Goal: Contribute content: Contribute content

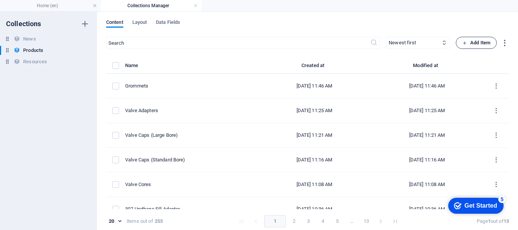
click at [483, 39] on span "Add Item" at bounding box center [476, 42] width 28 height 9
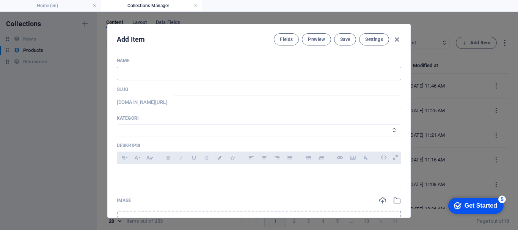
click at [180, 67] on input "text" at bounding box center [259, 74] width 284 height 14
type input "H"
type input "h"
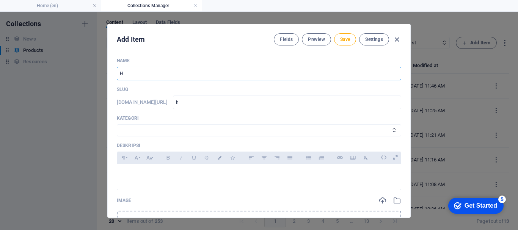
type input "He"
type input "he"
type input "Hex"
type input "hex"
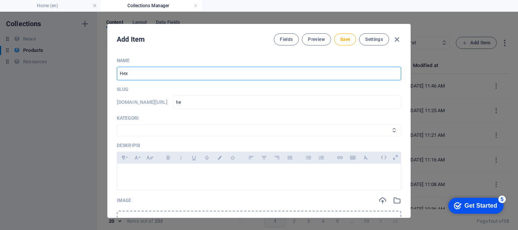
type input "hex"
type input "Hex N"
type input "hex-n"
type input "Hex Nu"
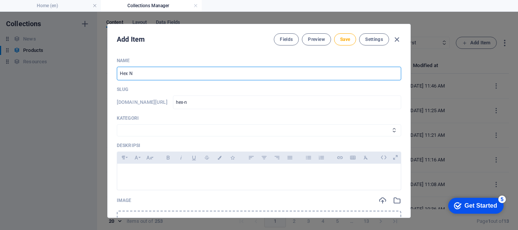
type input "hex-nu"
type input "Hex Nut"
type input "hex-nut"
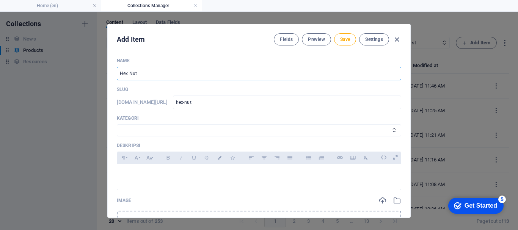
type input "Hex Nuts"
type input "hex-nuts"
type input "Hex Nuts"
click at [150, 124] on div "Kategori Wheels & Rims RIMEX Complementary Products TyreSense Haltec RAD Checke…" at bounding box center [259, 125] width 284 height 21
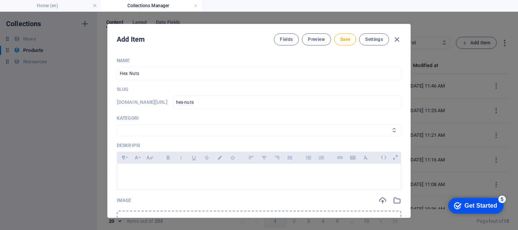
click at [138, 130] on select "Wheels & Rims RIMEX Complementary Products TyreSense Haltec RAD Checkers [PERSO…" at bounding box center [259, 130] width 284 height 12
select select "Haltec"
click at [117, 124] on select "Wheels & Rims RIMEX Complementary Products TyreSense Haltec RAD Checkers [PERSO…" at bounding box center [259, 130] width 284 height 12
click at [145, 172] on p at bounding box center [258, 173] width 271 height 7
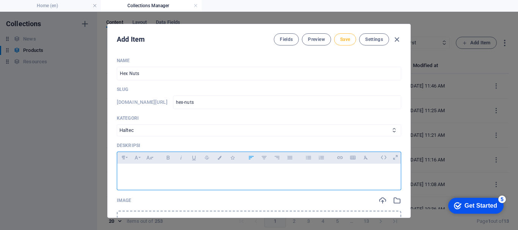
click at [349, 42] on button "Save" at bounding box center [345, 39] width 22 height 12
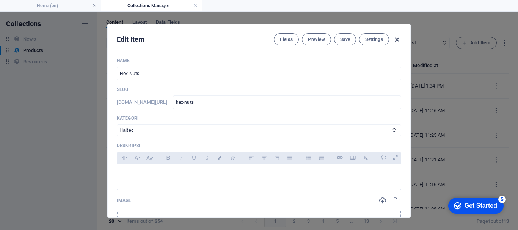
click at [393, 37] on icon "button" at bounding box center [396, 39] width 9 height 9
type input "hex-nuts"
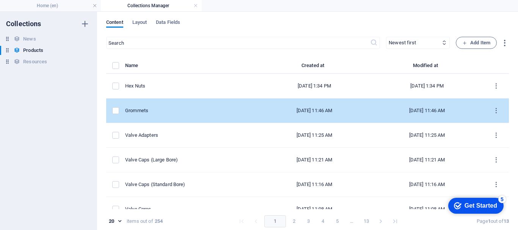
click at [166, 103] on td "Grommets" at bounding box center [191, 111] width 133 height 25
select select "Haltec"
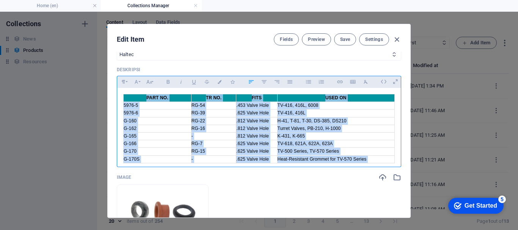
scroll to position [29, 0]
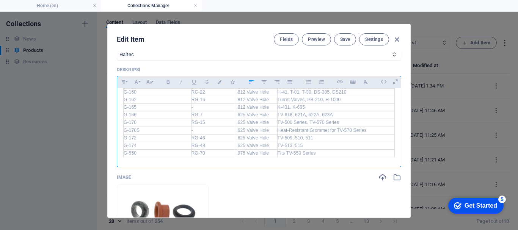
drag, startPoint x: 122, startPoint y: 96, endPoint x: 371, endPoint y: 160, distance: 256.7
click at [371, 160] on div "PART NO. TR NO. FITS USED ON 5976-5 RG-54 .453 Valve Hole TV-416, 416L, 6008 59…" at bounding box center [258, 111] width 283 height 104
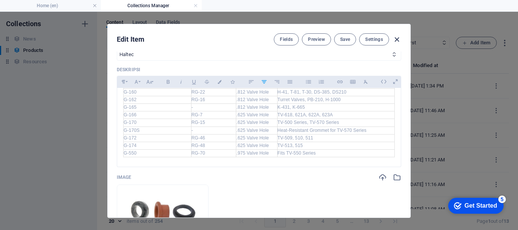
click at [399, 37] on icon "button" at bounding box center [396, 39] width 9 height 9
type input "grommets"
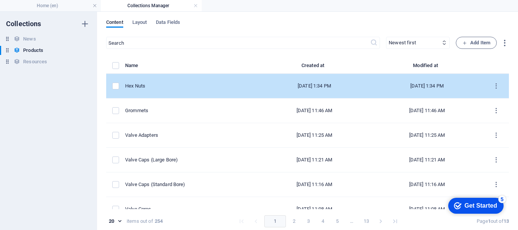
click at [175, 85] on div "Hex Nuts" at bounding box center [188, 86] width 127 height 7
select select "Haltec"
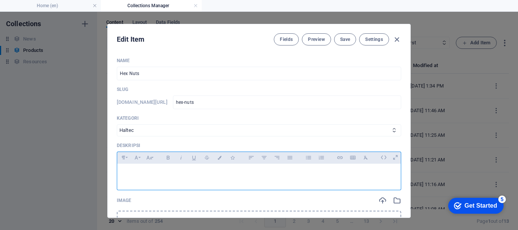
click at [143, 174] on p at bounding box center [258, 173] width 271 height 7
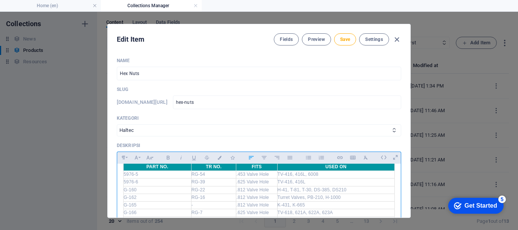
scroll to position [0, 0]
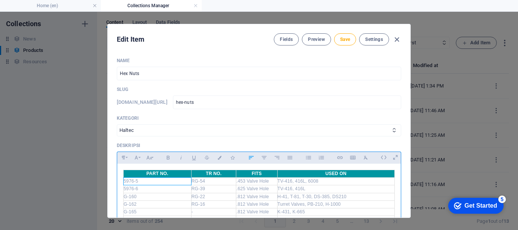
click at [148, 180] on td "5976-5" at bounding box center [158, 182] width 68 height 8
drag, startPoint x: 148, startPoint y: 180, endPoint x: 119, endPoint y: 182, distance: 29.2
click at [119, 182] on div "PART NO. TR NO. FITS USED ON 5976-5 RG-54 .453 Valve Hole TV-416, 416L, 6008 59…" at bounding box center [258, 216] width 283 height 104
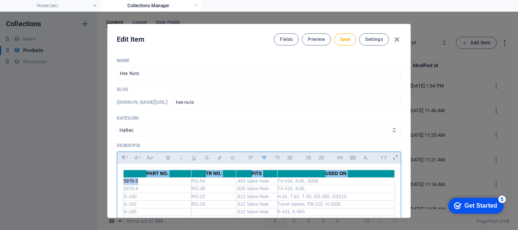
click at [138, 183] on td "5976-5" at bounding box center [158, 182] width 68 height 8
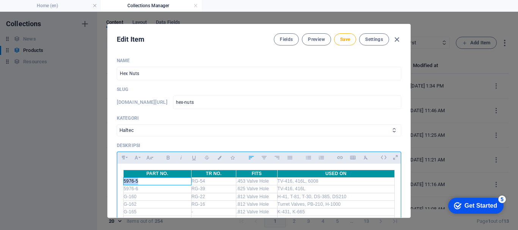
drag, startPoint x: 138, startPoint y: 183, endPoint x: 124, endPoint y: 183, distance: 14.8
click at [124, 183] on td "5976-5" at bounding box center [158, 182] width 68 height 8
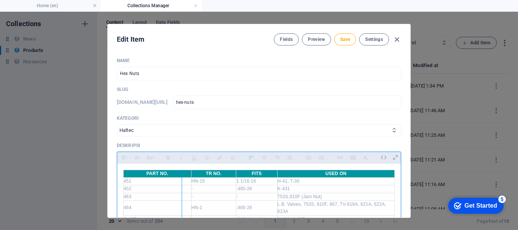
drag, startPoint x: 188, startPoint y: 175, endPoint x: 180, endPoint y: 175, distance: 7.6
click at [180, 175] on div at bounding box center [182, 219] width 4 height 99
drag, startPoint x: 234, startPoint y: 174, endPoint x: 213, endPoint y: 174, distance: 21.2
click at [213, 174] on div at bounding box center [214, 219] width 4 height 99
drag, startPoint x: 264, startPoint y: 173, endPoint x: 250, endPoint y: 173, distance: 14.0
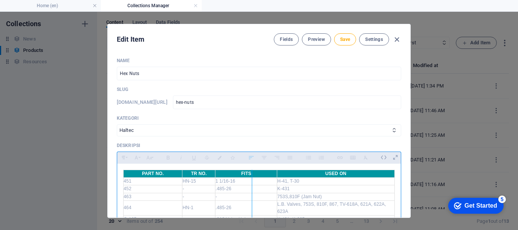
click at [250, 173] on div at bounding box center [252, 219] width 4 height 99
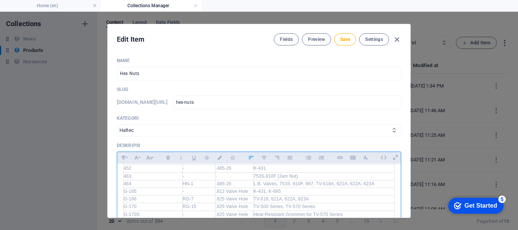
scroll to position [29, 0]
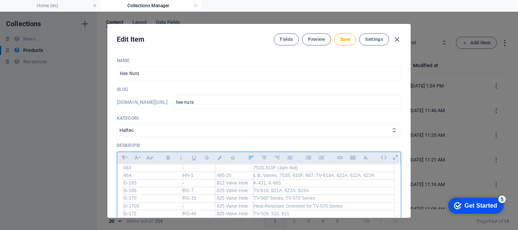
click at [150, 181] on td "G-165" at bounding box center [153, 183] width 59 height 8
drag, startPoint x: 150, startPoint y: 181, endPoint x: 124, endPoint y: 181, distance: 25.8
click at [124, 181] on td "G-165" at bounding box center [153, 183] width 59 height 8
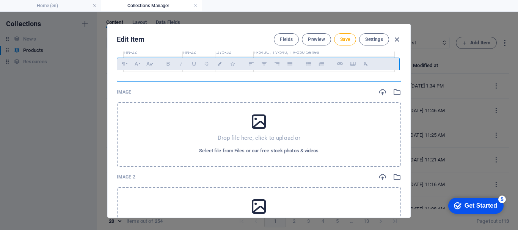
scroll to position [185, 0]
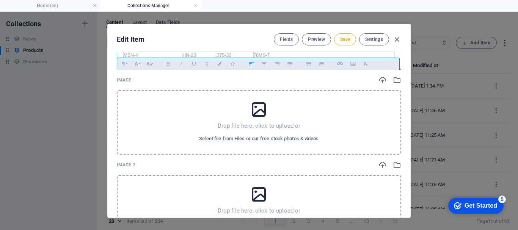
click at [176, 107] on div "Drop file here, click to upload or Select file from Files or our free stock pho…" at bounding box center [259, 122] width 284 height 64
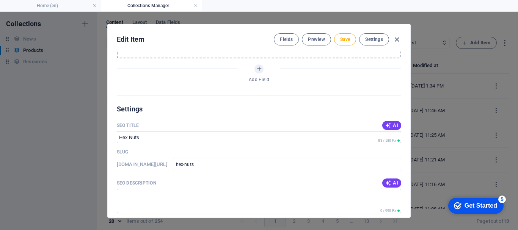
scroll to position [602, 0]
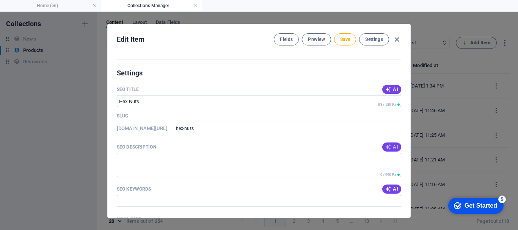
click at [385, 149] on icon "button" at bounding box center [388, 147] width 6 height 6
type textarea "Explore our high-quality Hex Nuts from Haltec, perfect for various applications…"
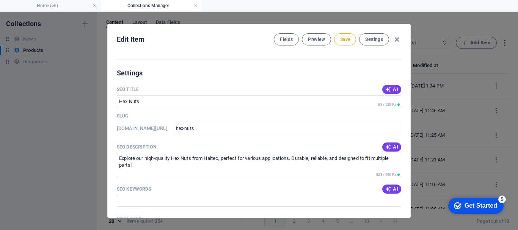
click at [390, 190] on span "AI" at bounding box center [391, 189] width 13 height 6
type input "Hex Nuts, Jam Nut, T-304, B. Valves, TV Series, HN-17"
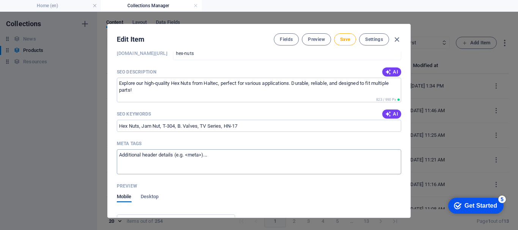
scroll to position [678, 0]
click at [344, 39] on span "Save" at bounding box center [345, 39] width 10 height 6
click at [396, 41] on icon "button" at bounding box center [396, 39] width 9 height 9
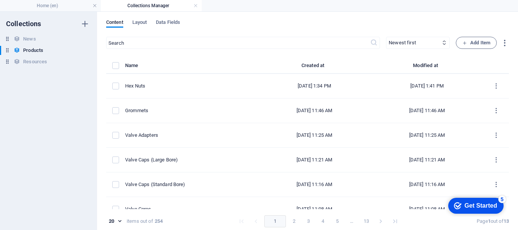
type input "hex-nuts"
click at [472, 43] on span "Add Item" at bounding box center [476, 42] width 28 height 9
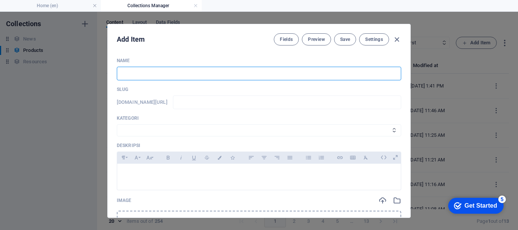
click at [192, 76] on input "text" at bounding box center [259, 74] width 284 height 14
type input "O"
type input "o"
type input "O-R"
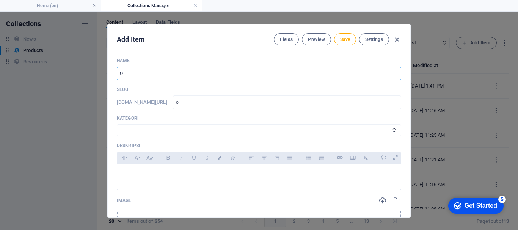
type input "o-r"
type input "O-Ri"
type input "o-ri"
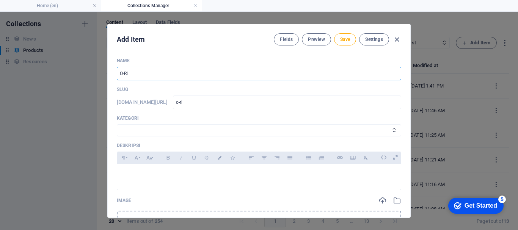
type input "O-Rin"
type input "o-rin"
type input "O-Ring"
type input "o-ring"
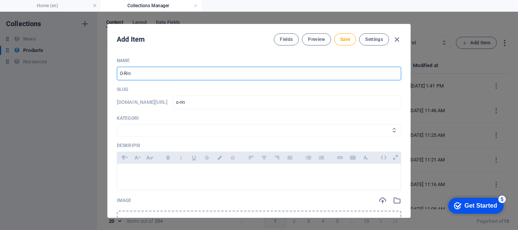
type input "o-ring"
type input "O-Rings"
type input "o-rings"
type input "O-Rings"
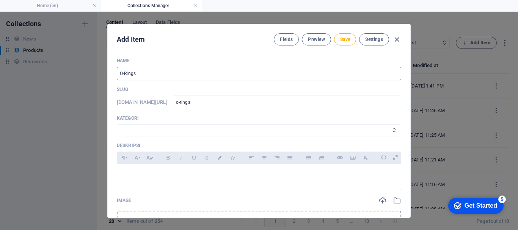
click at [154, 131] on select "Wheels & Rims RIMEX Complementary Products TyreSense Haltec RAD Checkers [PERSO…" at bounding box center [259, 130] width 284 height 12
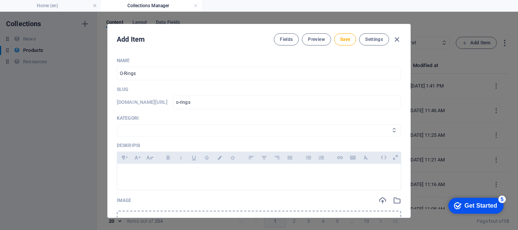
select select "Haltec"
click at [117, 124] on select "Wheels & Rims RIMEX Complementary Products TyreSense Haltec RAD Checkers [PERSO…" at bounding box center [259, 130] width 284 height 12
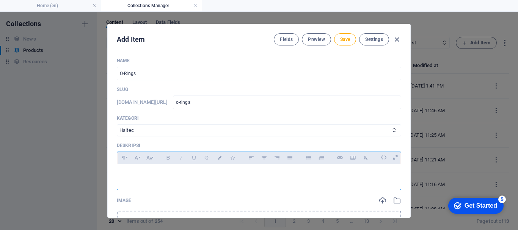
click at [137, 172] on p at bounding box center [258, 173] width 271 height 7
click at [351, 159] on icon "button" at bounding box center [352, 157] width 6 height 9
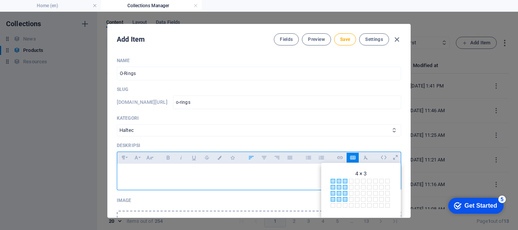
click at [344, 200] on span at bounding box center [344, 199] width 5 height 5
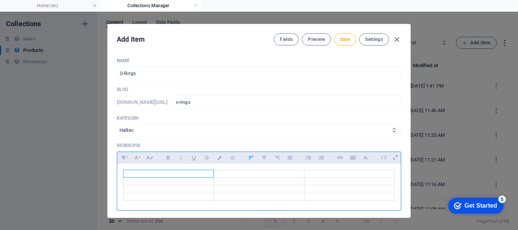
click at [180, 176] on td at bounding box center [169, 174] width 90 height 8
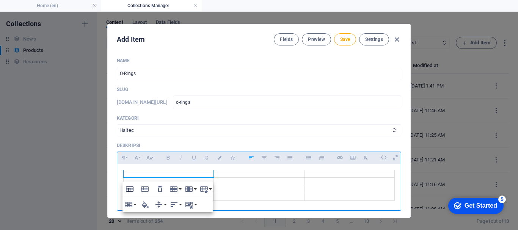
click at [132, 187] on icon "button" at bounding box center [130, 188] width 8 height 5
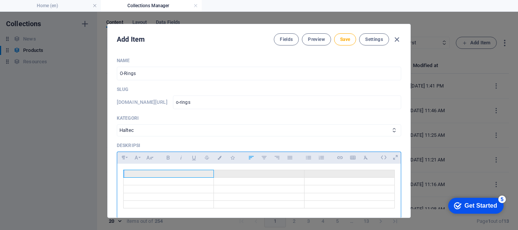
drag, startPoint x: 142, startPoint y: 175, endPoint x: 347, endPoint y: 170, distance: 205.0
click at [347, 170] on tr at bounding box center [259, 174] width 271 height 8
click at [271, 175] on th at bounding box center [259, 174] width 90 height 8
drag, startPoint x: 199, startPoint y: 175, endPoint x: 342, endPoint y: 176, distance: 143.6
click at [342, 176] on tr at bounding box center [259, 174] width 271 height 8
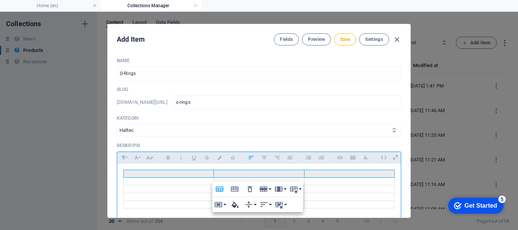
click at [238, 202] on icon "button" at bounding box center [234, 204] width 9 height 9
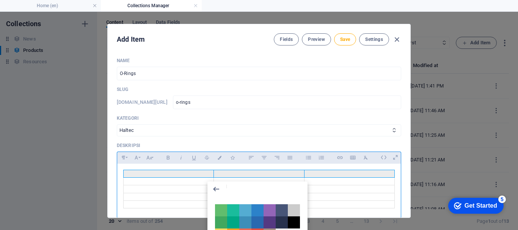
type input "#0096a1"
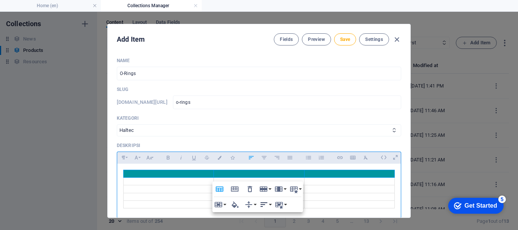
click at [270, 200] on button "Horizontal Align" at bounding box center [265, 204] width 14 height 15
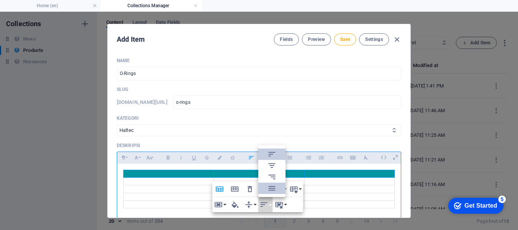
scroll to position [0, 0]
click at [272, 168] on icon at bounding box center [271, 165] width 9 height 9
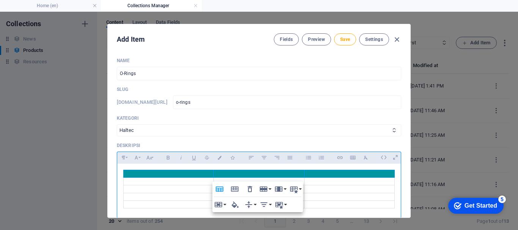
click at [170, 176] on th at bounding box center [169, 174] width 90 height 8
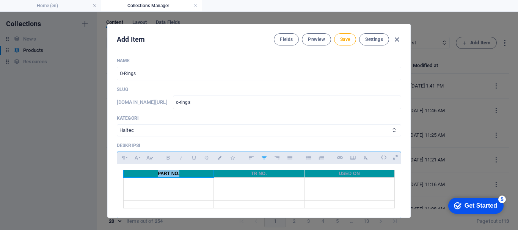
drag, startPoint x: 156, startPoint y: 172, endPoint x: 180, endPoint y: 174, distance: 23.9
click at [180, 174] on th "PART NO." at bounding box center [169, 174] width 90 height 8
click at [219, 158] on icon "button" at bounding box center [219, 158] width 6 height 4
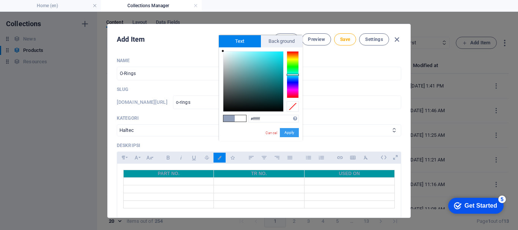
click at [288, 133] on button "Apply" at bounding box center [289, 132] width 19 height 9
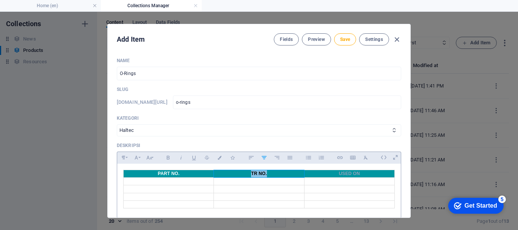
drag, startPoint x: 246, startPoint y: 172, endPoint x: 266, endPoint y: 172, distance: 20.1
click at [266, 172] on th "TR NO." at bounding box center [259, 174] width 90 height 8
click at [218, 156] on icon "button" at bounding box center [219, 158] width 6 height 4
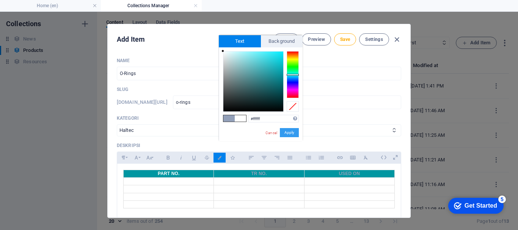
click at [293, 132] on button "Apply" at bounding box center [289, 132] width 19 height 9
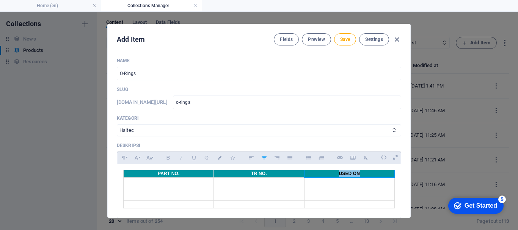
drag, startPoint x: 335, startPoint y: 174, endPoint x: 375, endPoint y: 174, distance: 39.8
click at [375, 174] on th "USED ON" at bounding box center [349, 174] width 90 height 8
click at [217, 158] on icon "button" at bounding box center [219, 158] width 6 height 4
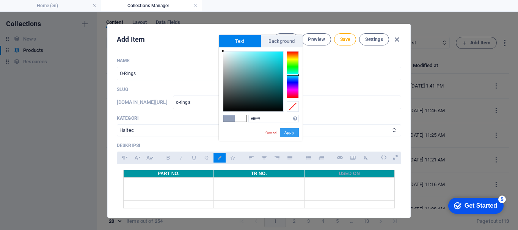
click at [297, 133] on button "Apply" at bounding box center [289, 132] width 19 height 9
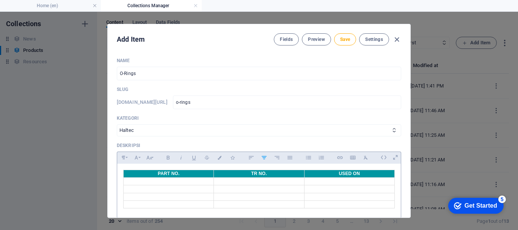
click at [199, 180] on td at bounding box center [169, 182] width 90 height 8
click at [335, 189] on td "TR-540" at bounding box center [349, 189] width 90 height 8
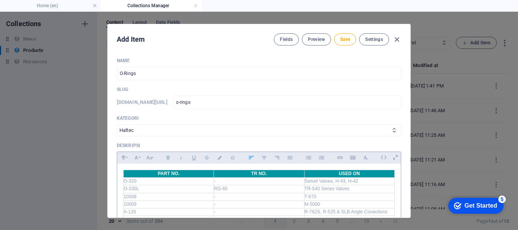
scroll to position [5, 0]
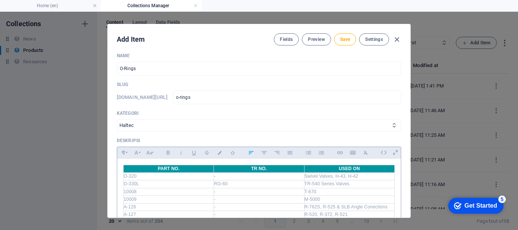
click at [370, 204] on td "R-762S, R-525 & SLB Angle Conections" at bounding box center [349, 207] width 90 height 8
click at [375, 214] on td "R-520, R-372, R-521" at bounding box center [349, 215] width 90 height 8
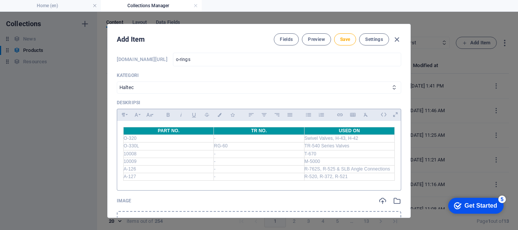
scroll to position [81, 0]
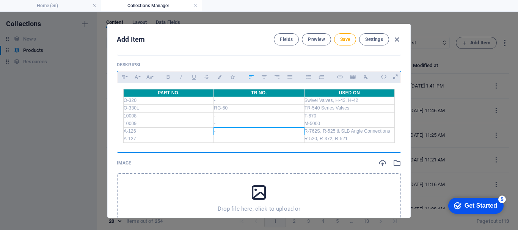
click at [287, 132] on td "-" at bounding box center [259, 131] width 90 height 8
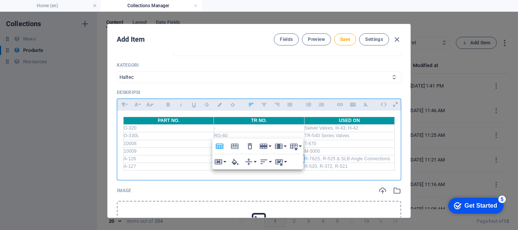
scroll to position [43, 0]
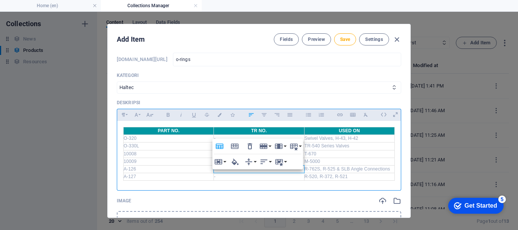
click at [354, 178] on td "R-520, R-372, R-521" at bounding box center [349, 177] width 90 height 8
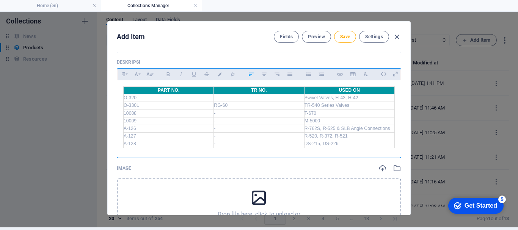
scroll to position [3, 0]
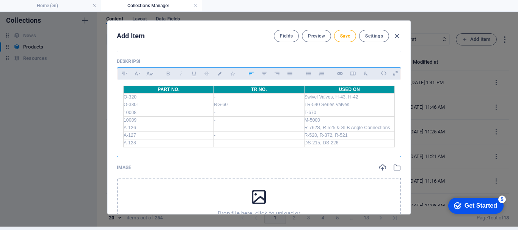
click at [204, 187] on div "Drop file here, click to upload or Select file from Files or our free stock pho…" at bounding box center [259, 210] width 284 height 64
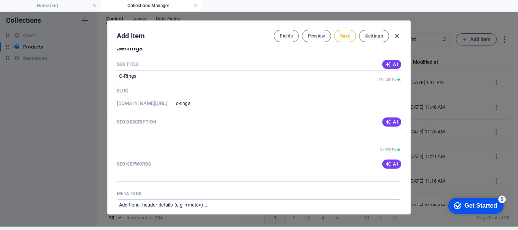
scroll to position [611, 0]
click at [385, 119] on icon "button" at bounding box center [388, 121] width 6 height 6
type textarea "Discover high-quality O-Rings from Haltec, compatible with various valves and c…"
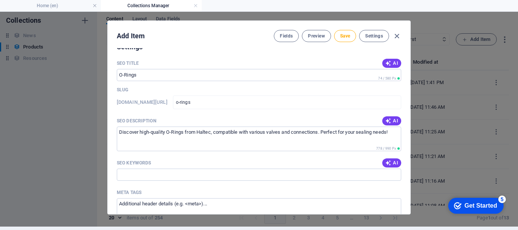
click at [392, 165] on span "AI" at bounding box center [391, 163] width 13 height 6
type input "O-Rings, Haltec, Swivel Valves, Series Valves, Angle Connections, Rubber Seals"
click at [345, 38] on span "Save" at bounding box center [345, 36] width 10 height 6
click at [397, 33] on icon "button" at bounding box center [396, 36] width 9 height 9
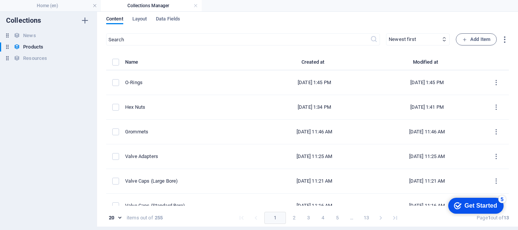
type input "o-rings"
click at [472, 38] on span "Add Item" at bounding box center [476, 39] width 28 height 9
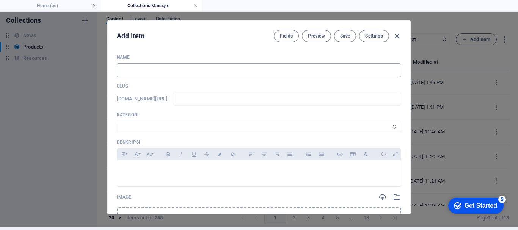
click at [145, 77] on input "text" at bounding box center [259, 70] width 284 height 14
click at [144, 75] on input "text" at bounding box center [259, 70] width 284 height 14
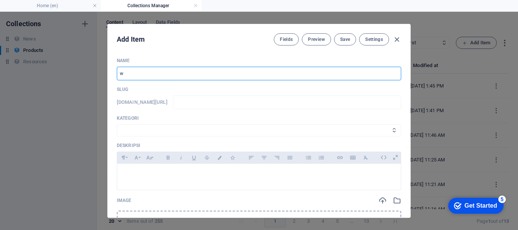
type input "wA"
type input "wa"
type input "wAS"
type input "was"
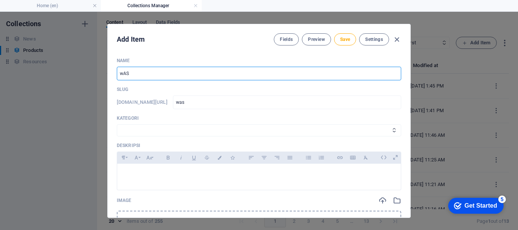
type input "was"
type input "wA"
type input "wa"
type input "w"
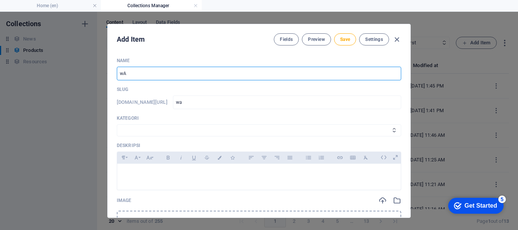
type input "w"
type input "W"
type input "w"
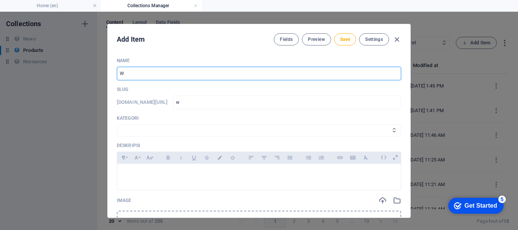
type input "Wa"
type input "wa"
type input "Was"
type input "was"
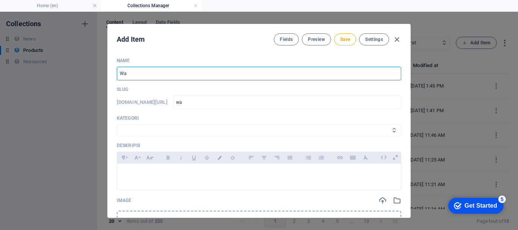
type input "was"
type input "Wash"
type input "wash"
type input "Washe"
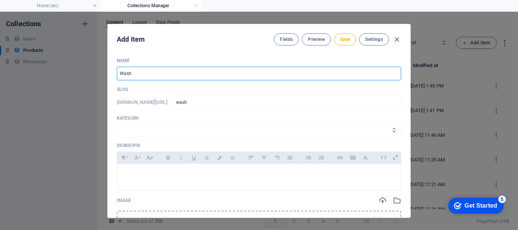
type input "washe"
type input "Washer"
type input "washer"
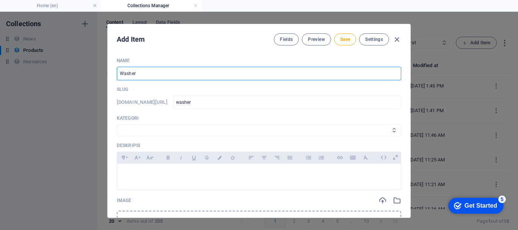
type input "Washers"
type input "washers"
type input "Washers"
click at [158, 133] on select "Wheels & Rims RIMEX Complementary Products TyreSense Haltec RAD Checkers [PERSO…" at bounding box center [259, 130] width 284 height 12
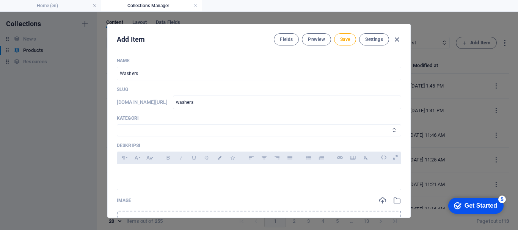
select select "Haltec"
click at [117, 124] on select "Wheels & Rims RIMEX Complementary Products TyreSense Haltec RAD Checkers [PERSO…" at bounding box center [259, 130] width 284 height 12
click at [148, 173] on p at bounding box center [258, 173] width 271 height 7
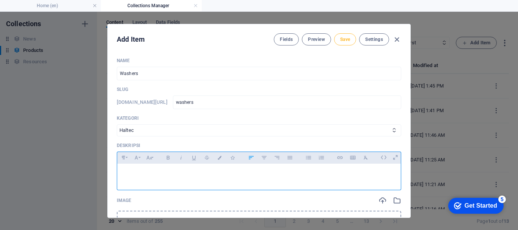
click at [344, 38] on span "Save" at bounding box center [345, 39] width 10 height 6
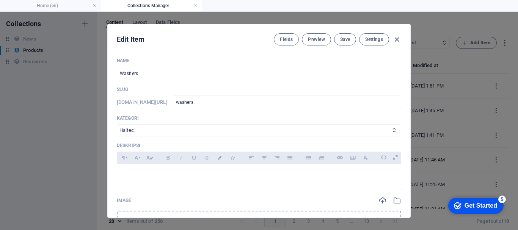
click at [397, 41] on icon "button" at bounding box center [396, 39] width 9 height 9
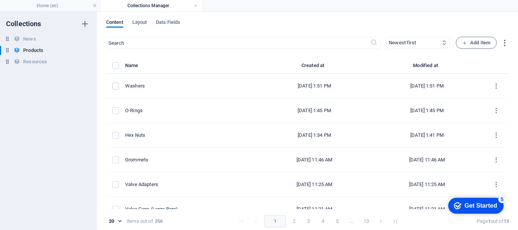
type input "washers"
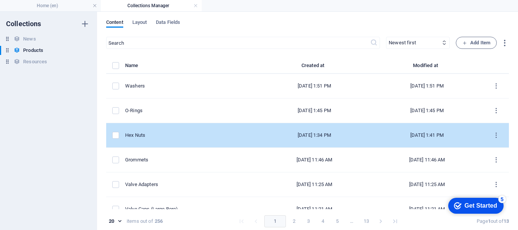
click at [163, 134] on div "Hex Nuts" at bounding box center [188, 135] width 127 height 7
select select "Haltec"
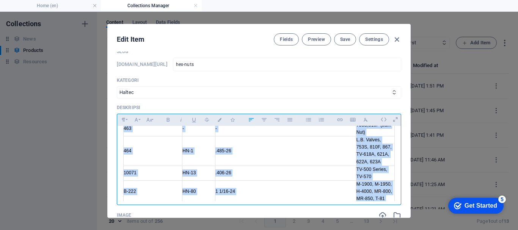
scroll to position [102, 0]
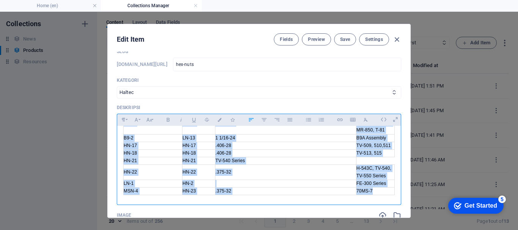
drag, startPoint x: 121, startPoint y: 136, endPoint x: 377, endPoint y: 193, distance: 262.0
click at [377, 193] on div "PART NO. TR NO. FITS USED ON 451 HN-15 1 1/16-16 H-41, T-30 452 - .485-26 K-431…" at bounding box center [258, 112] width 283 height 178
click at [395, 44] on icon "button" at bounding box center [396, 39] width 9 height 9
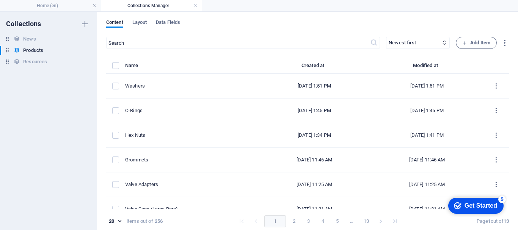
type input "hex-nuts"
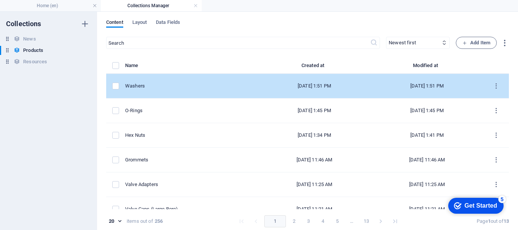
click at [173, 85] on div "Washers" at bounding box center [188, 86] width 127 height 7
select select "Haltec"
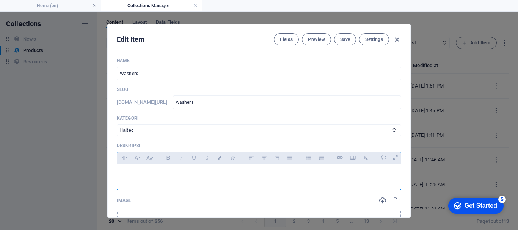
click at [169, 178] on div at bounding box center [258, 175] width 283 height 23
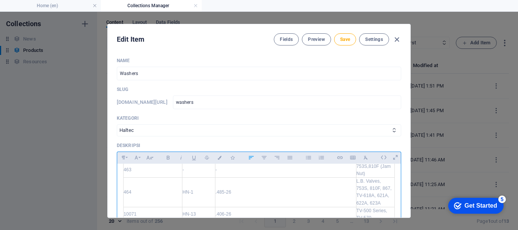
scroll to position [0, 0]
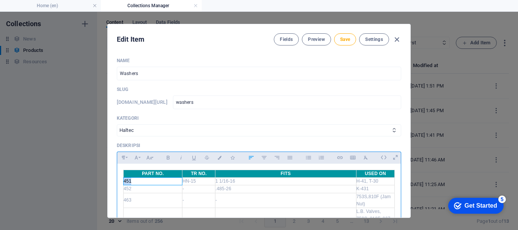
drag, startPoint x: 161, startPoint y: 181, endPoint x: 123, endPoint y: 180, distance: 37.5
click at [124, 180] on td "451" at bounding box center [153, 182] width 59 height 8
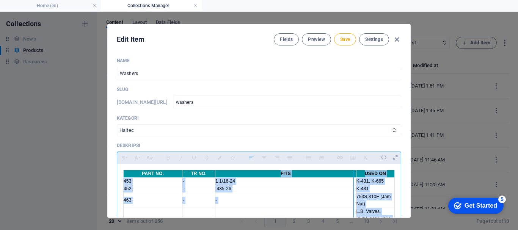
drag, startPoint x: 353, startPoint y: 173, endPoint x: 279, endPoint y: 175, distance: 74.3
click at [279, 175] on div "PART NO. TR NO. FITS USED ON ​453 - 1 1/16-24 K-431, K-665 ​ ​ 452 - .485-26 K-…" at bounding box center [259, 202] width 284 height 76
drag, startPoint x: 351, startPoint y: 177, endPoint x: 284, endPoint y: 177, distance: 67.1
click at [284, 177] on div "PART NO. TR NO. FITS USED ON ​453 - 1 1/16-24 K-431, K-665 ​ ​ 452 - .485-26 K-…" at bounding box center [259, 202] width 284 height 76
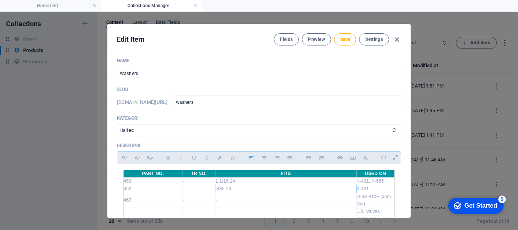
click at [293, 192] on td ".485-26" at bounding box center [285, 189] width 141 height 8
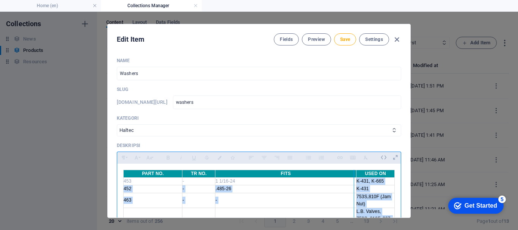
drag, startPoint x: 353, startPoint y: 178, endPoint x: 330, endPoint y: 178, distance: 23.1
click at [330, 178] on div "PART NO. TR NO. FITS USED ON ​453 - 1 1/16-24 K-431, K-665 452 - .485-26 ​ ​ K-…" at bounding box center [259, 202] width 284 height 76
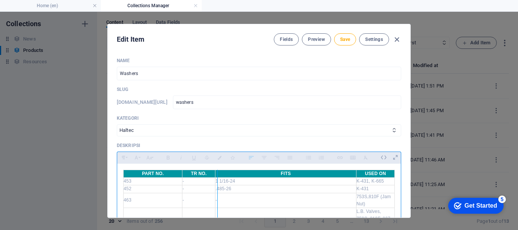
drag, startPoint x: 213, startPoint y: 176, endPoint x: 219, endPoint y: 176, distance: 6.1
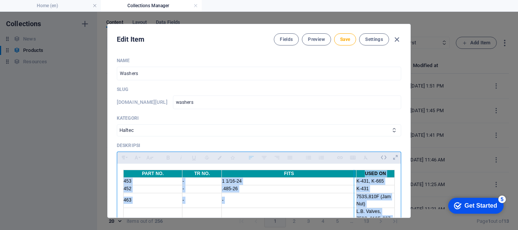
drag, startPoint x: 352, startPoint y: 175, endPoint x: 333, endPoint y: 174, distance: 19.3
click at [333, 174] on div "PART NO. TR NO. FITS USED ON ​453 - 1 1/16-24 K-431, K-665 452 - .485-26 ​ ​ K-…" at bounding box center [259, 202] width 284 height 76
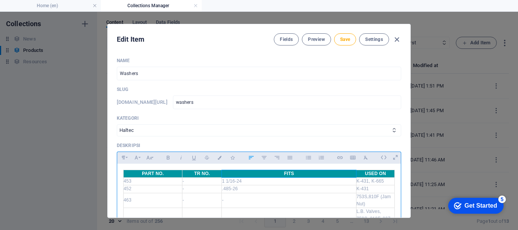
click at [349, 174] on th "FITS" at bounding box center [289, 174] width 134 height 8
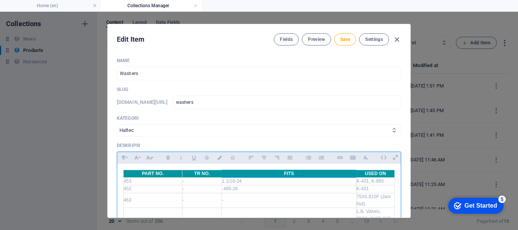
click at [352, 175] on th "FITS ​ ​" at bounding box center [289, 174] width 134 height 8
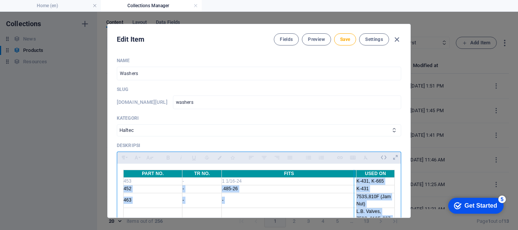
drag, startPoint x: 353, startPoint y: 179, endPoint x: 331, endPoint y: 181, distance: 22.5
click at [331, 181] on div "PART NO. TR NO. FITS ​ ​ USED ON ​453 - 1 1/16-24 K-431, K-665 452 - .485-26 K-…" at bounding box center [259, 202] width 284 height 76
drag, startPoint x: 352, startPoint y: 174, endPoint x: 316, endPoint y: 179, distance: 36.7
click at [316, 179] on div "PART NO. TR NO. FITS ​ ​ USED ON ​453 - 1 1/16-24 K-431, K-665 452 - .485-26 K-…" at bounding box center [259, 202] width 284 height 76
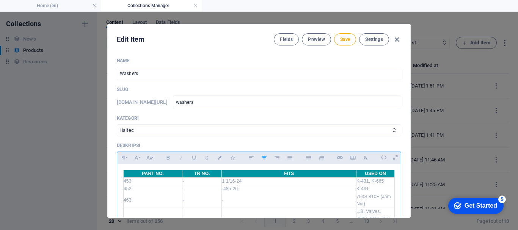
click at [307, 183] on td "1 1/16-24" at bounding box center [289, 182] width 134 height 8
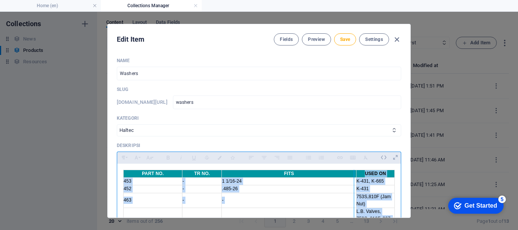
drag, startPoint x: 353, startPoint y: 176, endPoint x: 327, endPoint y: 177, distance: 26.5
click at [327, 177] on div "PART NO. TR NO. FITS USED ON ​453 - 1 1/16-24 ​ ​ K-431, K-665 452 - .485-26 K-…" at bounding box center [259, 202] width 284 height 76
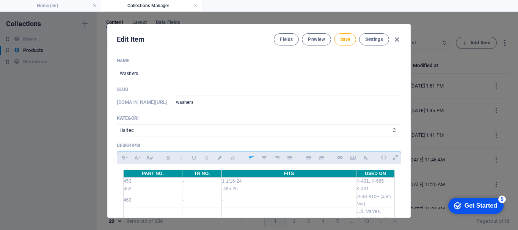
click at [333, 186] on td ".485-26" at bounding box center [289, 189] width 134 height 8
drag, startPoint x: 352, startPoint y: 191, endPoint x: 209, endPoint y: 188, distance: 142.9
click at [239, 192] on div "PART NO. TR NO. FITS USED ON ​453 - 1 1/16-24 K-431, K-665 452 - .485-26 ​ ​ K-…" at bounding box center [259, 202] width 284 height 76
click at [194, 175] on span "TR NO." at bounding box center [202, 173] width 16 height 5
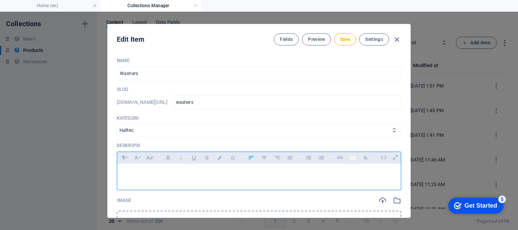
click at [350, 160] on icon "button" at bounding box center [352, 157] width 6 height 9
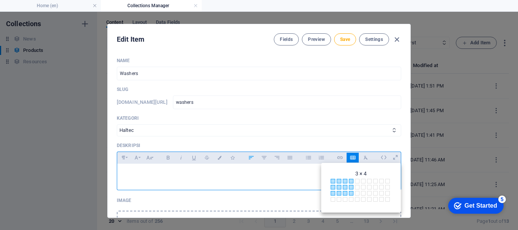
click at [351, 194] on span "3 × 4" at bounding box center [352, 194] width 6 height 6
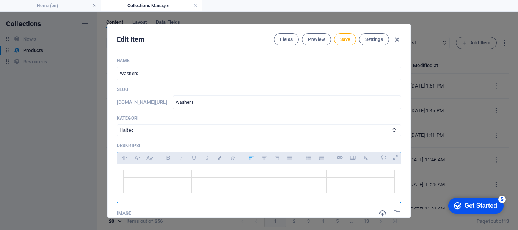
click at [163, 171] on td at bounding box center [158, 174] width 68 height 8
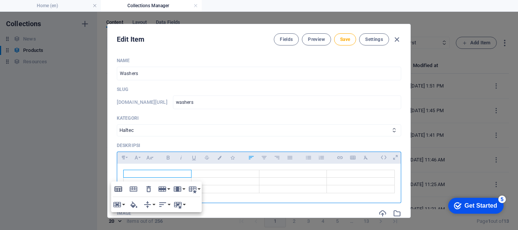
click at [117, 190] on icon "button" at bounding box center [118, 188] width 8 height 5
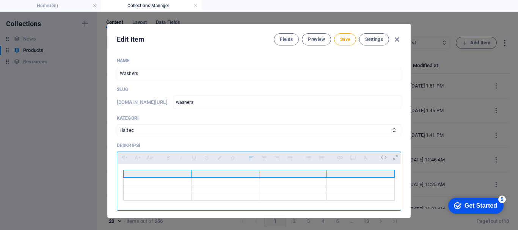
drag, startPoint x: 152, startPoint y: 175, endPoint x: 347, endPoint y: 175, distance: 195.9
click at [347, 175] on tr at bounding box center [259, 174] width 271 height 8
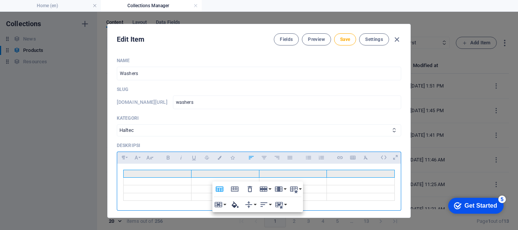
click at [237, 203] on icon "button" at bounding box center [234, 204] width 9 height 9
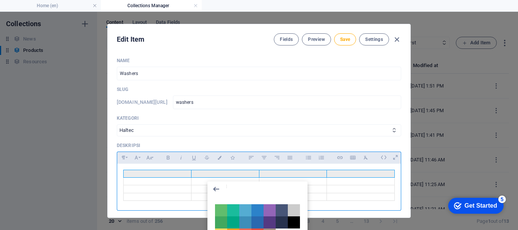
type input "#0096a1"
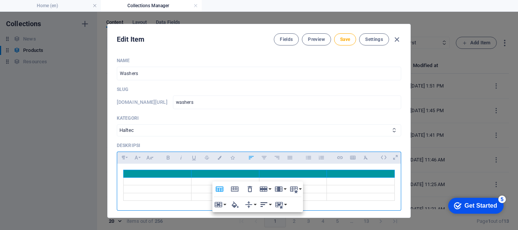
click at [260, 208] on icon "button" at bounding box center [263, 204] width 9 height 9
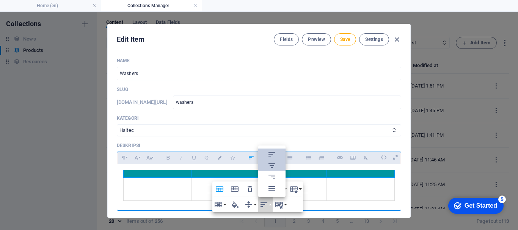
click at [274, 169] on icon at bounding box center [271, 165] width 9 height 9
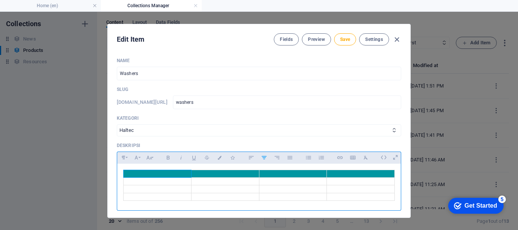
click at [180, 175] on th at bounding box center [158, 174] width 68 height 8
drag, startPoint x: 143, startPoint y: 173, endPoint x: 169, endPoint y: 174, distance: 25.8
click at [169, 174] on th "PART NO." at bounding box center [158, 174] width 68 height 8
click at [219, 161] on button "Colors" at bounding box center [219, 158] width 12 height 10
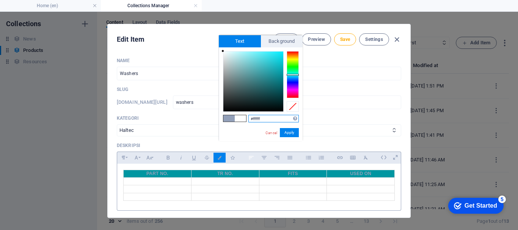
drag, startPoint x: 296, startPoint y: 132, endPoint x: 256, endPoint y: 156, distance: 46.7
click at [295, 132] on button "Apply" at bounding box center [289, 132] width 19 height 9
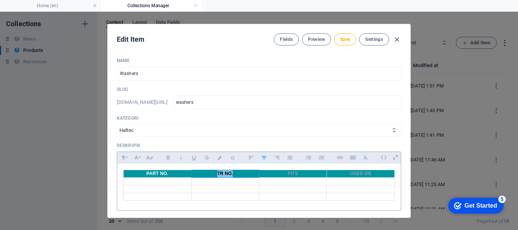
drag, startPoint x: 214, startPoint y: 176, endPoint x: 235, endPoint y: 174, distance: 21.6
click at [235, 174] on th "TR NO." at bounding box center [225, 174] width 68 height 8
click at [222, 160] on button "Colors" at bounding box center [219, 158] width 12 height 10
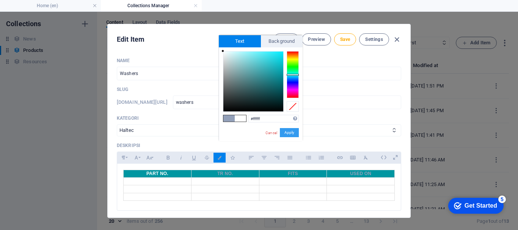
click at [287, 134] on button "Apply" at bounding box center [289, 132] width 19 height 9
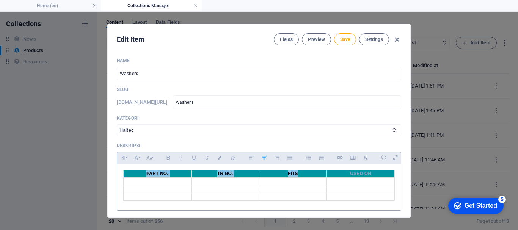
drag, startPoint x: 284, startPoint y: 169, endPoint x: 296, endPoint y: 173, distance: 13.1
click at [296, 173] on div "PART NO. TR NO. FITS USED ON" at bounding box center [258, 185] width 283 height 43
click at [284, 175] on th "FITS" at bounding box center [293, 174] width 68 height 8
drag, startPoint x: 285, startPoint y: 173, endPoint x: 297, endPoint y: 174, distance: 12.2
click at [297, 174] on th "FITS" at bounding box center [293, 174] width 68 height 8
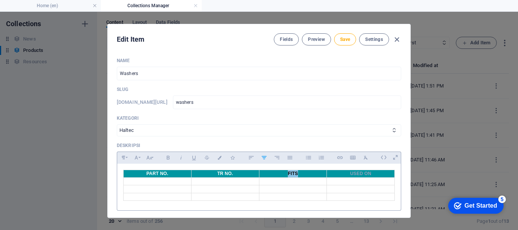
click at [222, 155] on button "Colors" at bounding box center [219, 158] width 12 height 10
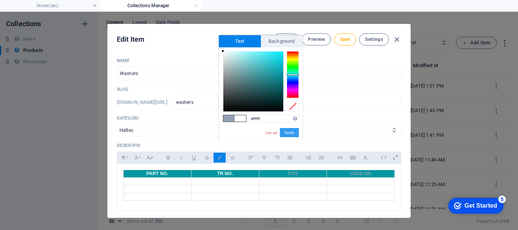
click at [292, 133] on button "Apply" at bounding box center [289, 132] width 19 height 9
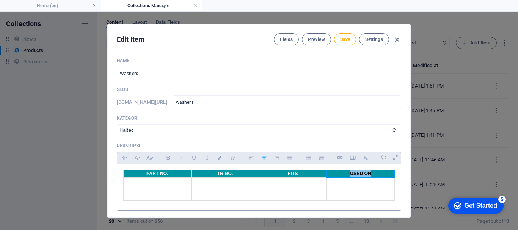
drag, startPoint x: 348, startPoint y: 174, endPoint x: 373, endPoint y: 175, distance: 25.4
click at [373, 175] on th "USED ON" at bounding box center [361, 174] width 68 height 8
click at [222, 155] on button "Colors" at bounding box center [219, 158] width 12 height 10
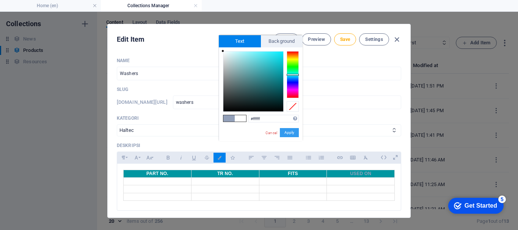
click at [287, 134] on button "Apply" at bounding box center [289, 132] width 19 height 9
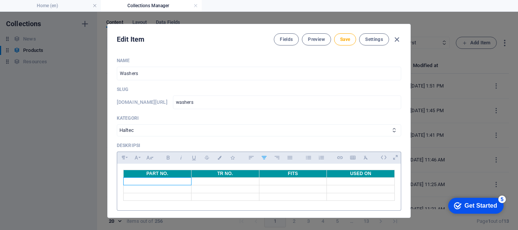
click at [165, 185] on td at bounding box center [158, 182] width 68 height 8
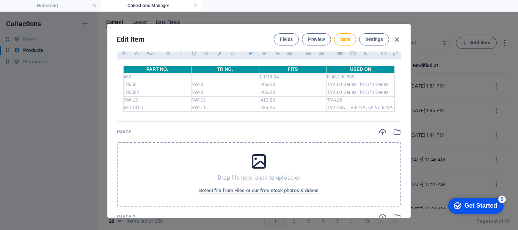
scroll to position [114, 0]
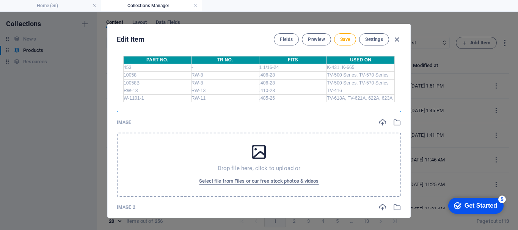
click at [277, 148] on div "Drop file here, click to upload or Select file from Files or our free stock pho…" at bounding box center [259, 165] width 284 height 64
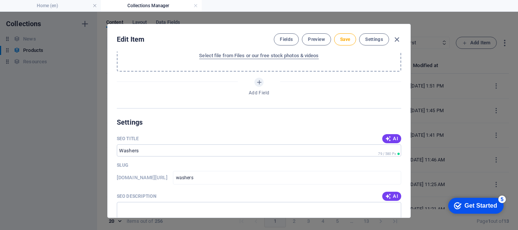
scroll to position [568, 0]
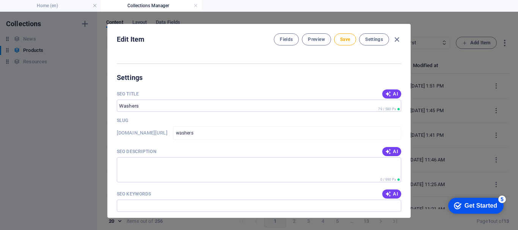
click at [385, 154] on icon "button" at bounding box center [388, 152] width 6 height 6
type textarea "Discover high-quality washers for Haltec parts, compatible with TV-500 and TV-5…"
click at [388, 192] on icon "button" at bounding box center [388, 194] width 6 height 6
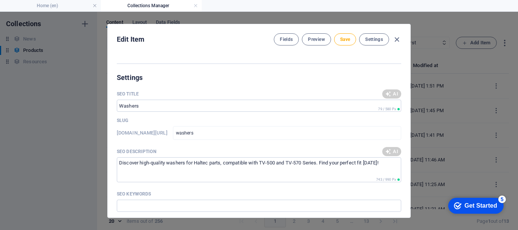
type input "Haltec washers, washer parts, TV-500 Series washers, K-431 washers, RW-13 washe…"
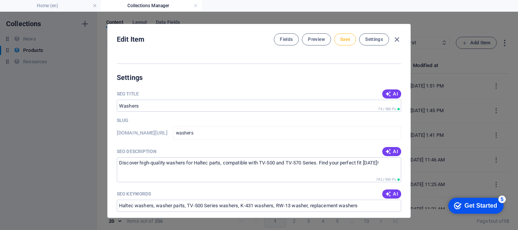
click at [338, 40] on button "Save" at bounding box center [345, 39] width 22 height 12
click at [398, 39] on icon "button" at bounding box center [396, 39] width 9 height 9
type input "washers"
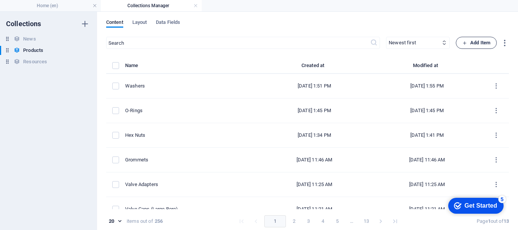
scroll to position [0, 0]
click at [481, 38] on span "Add Item" at bounding box center [476, 42] width 28 height 9
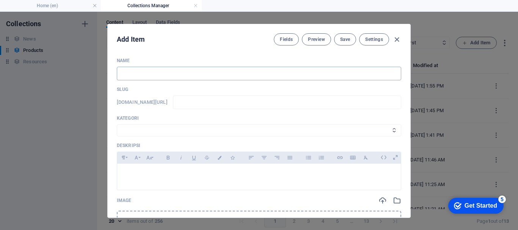
click at [135, 77] on input "text" at bounding box center [259, 74] width 284 height 14
type input "T"
type input "t"
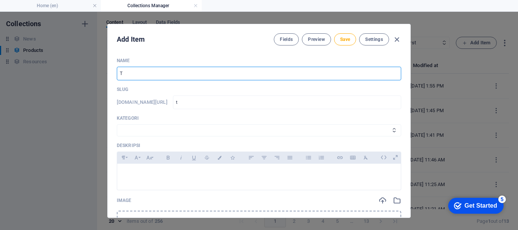
type input "Ta"
type input "ta"
type input "Tan"
type input "tan"
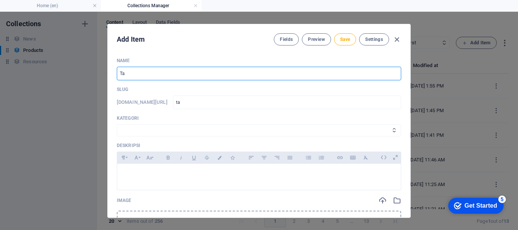
type input "tan"
type input "Tank"
type input "tank"
type input "Tank V"
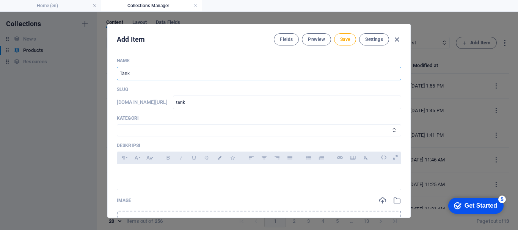
type input "tank-v"
type input "Tank Va"
type input "tank-va"
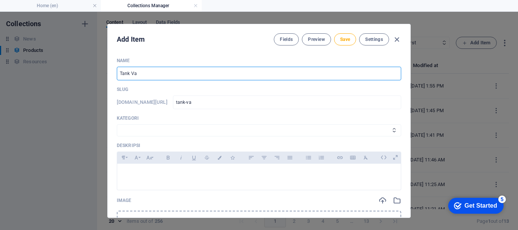
type input "Tank Val"
type input "tank-val"
type input "Tank Valv"
type input "tank-valv"
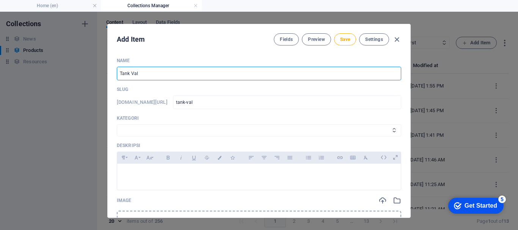
type input "tank-valv"
type input "Tank Valve"
type input "tank-valve"
type input "Tank Valves"
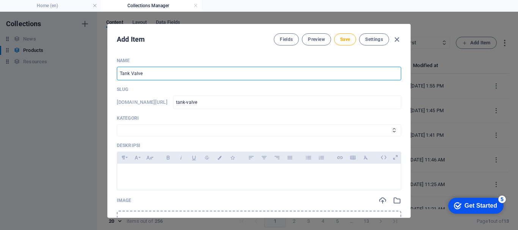
type input "tank-valves"
type input "Tank Valves"
drag, startPoint x: 159, startPoint y: 130, endPoint x: 155, endPoint y: 136, distance: 7.3
click at [159, 130] on select "Wheels & Rims RIMEX Complementary Products TyreSense Haltec RAD Checkers [PERSO…" at bounding box center [259, 130] width 284 height 12
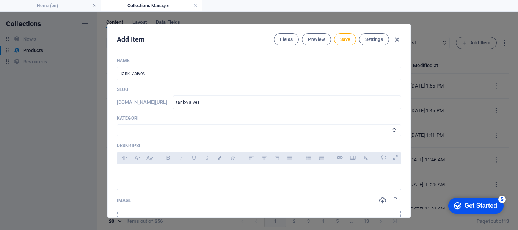
select select "Haltec"
click at [117, 124] on select "Wheels & Rims RIMEX Complementary Products TyreSense Haltec RAD Checkers [PERSO…" at bounding box center [259, 130] width 284 height 12
click at [142, 169] on div at bounding box center [258, 175] width 283 height 23
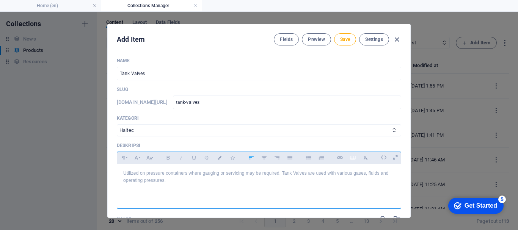
click at [351, 158] on icon "button" at bounding box center [352, 157] width 6 height 9
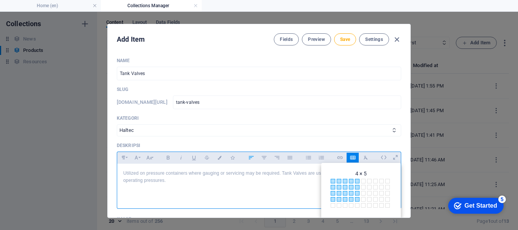
click at [355, 197] on span at bounding box center [357, 199] width 5 height 5
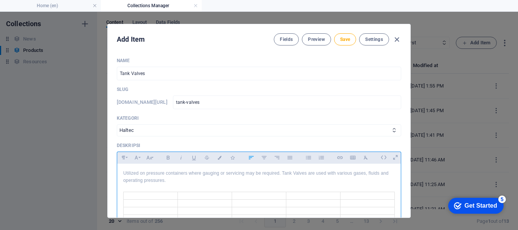
click at [172, 195] on td at bounding box center [151, 196] width 54 height 8
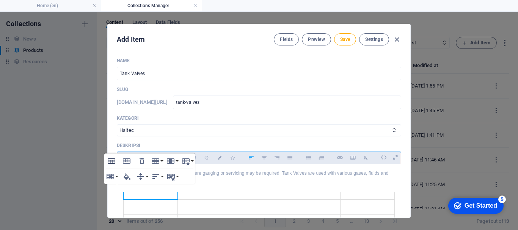
click at [114, 158] on icon "button" at bounding box center [111, 160] width 9 height 9
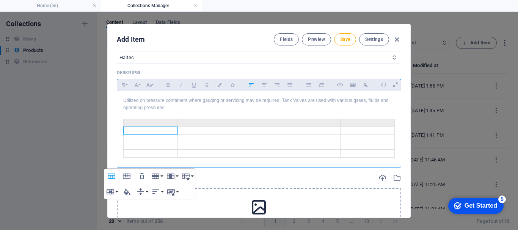
scroll to position [76, 0]
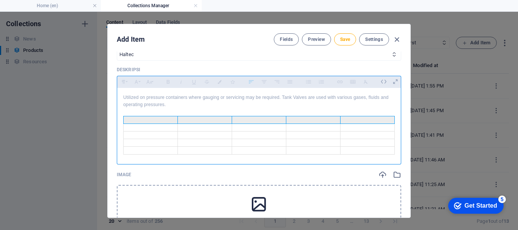
drag, startPoint x: 167, startPoint y: 118, endPoint x: 347, endPoint y: 119, distance: 180.0
click at [347, 119] on tr at bounding box center [259, 120] width 271 height 8
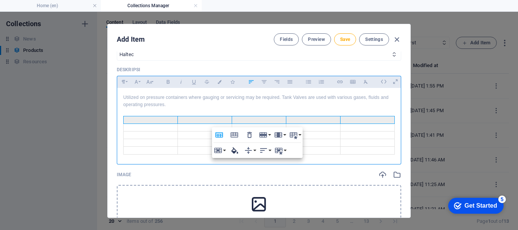
click at [239, 152] on icon "button" at bounding box center [234, 150] width 9 height 9
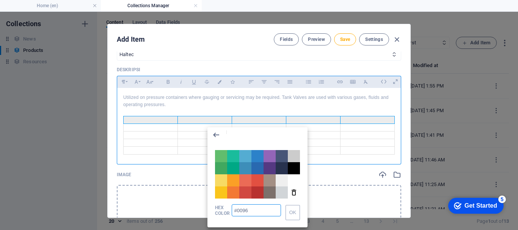
type input "#0096a1"
click at [293, 205] on button "OK" at bounding box center [292, 212] width 14 height 15
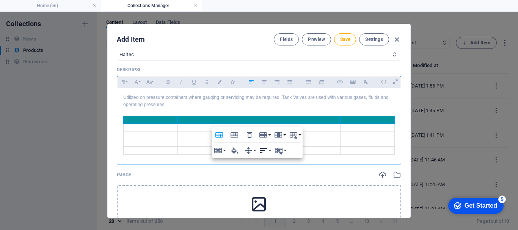
click at [264, 154] on icon "button" at bounding box center [263, 150] width 9 height 9
click at [272, 175] on icon at bounding box center [271, 176] width 7 height 5
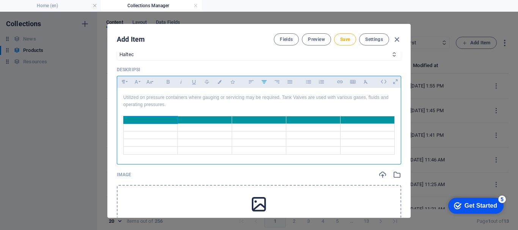
click at [168, 119] on th at bounding box center [151, 120] width 54 height 8
drag, startPoint x: 138, startPoint y: 119, endPoint x: 161, endPoint y: 122, distance: 23.0
click at [161, 122] on th "PART NO." at bounding box center [151, 120] width 54 height 8
click at [214, 122] on th "OAL" at bounding box center [205, 120] width 54 height 8
drag, startPoint x: 210, startPoint y: 120, endPoint x: 199, endPoint y: 120, distance: 11.4
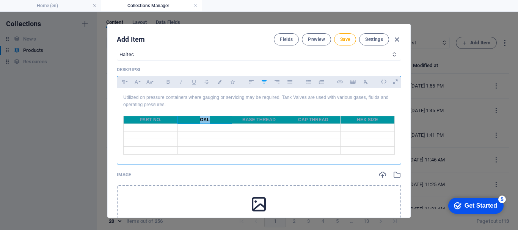
click at [199, 120] on th "OAL" at bounding box center [205, 120] width 54 height 8
drag, startPoint x: 138, startPoint y: 119, endPoint x: 163, endPoint y: 119, distance: 25.8
click at [163, 119] on th "PART NO." at bounding box center [151, 120] width 54 height 8
click at [220, 80] on icon "button" at bounding box center [219, 82] width 6 height 4
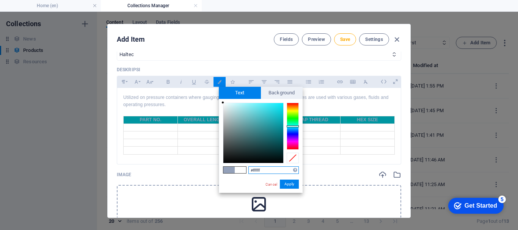
drag, startPoint x: 294, startPoint y: 183, endPoint x: 285, endPoint y: 176, distance: 11.1
click at [293, 183] on button "Apply" at bounding box center [289, 184] width 19 height 9
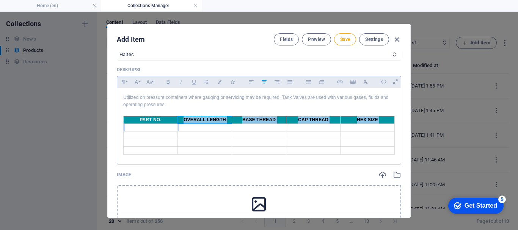
drag, startPoint x: 182, startPoint y: 121, endPoint x: 220, endPoint y: 125, distance: 38.5
click at [220, 125] on table "PART NO. OVERALL LENGTH BASE THREAD CAP THREAD HEX SIZE" at bounding box center [258, 135] width 271 height 39
click at [183, 120] on th "OVERALL LENGTH" at bounding box center [205, 120] width 54 height 8
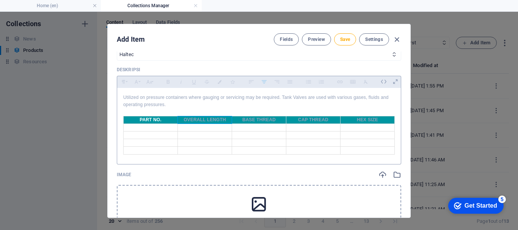
drag, startPoint x: 183, startPoint y: 120, endPoint x: 225, endPoint y: 121, distance: 42.8
click at [225, 121] on th "OVERALL LENGTH" at bounding box center [205, 120] width 54 height 8
drag, startPoint x: 185, startPoint y: 119, endPoint x: 223, endPoint y: 117, distance: 38.0
click at [225, 119] on th "OVERALL LENGTH" at bounding box center [205, 120] width 54 height 8
click at [218, 84] on button "Colors" at bounding box center [219, 82] width 12 height 10
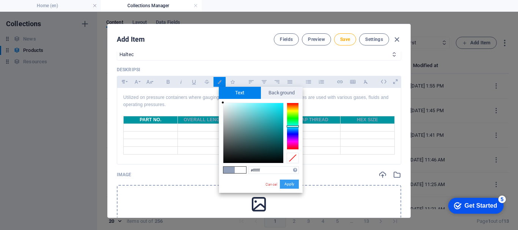
click at [290, 182] on button "Apply" at bounding box center [289, 184] width 19 height 9
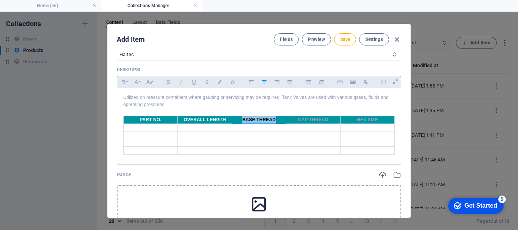
drag, startPoint x: 240, startPoint y: 119, endPoint x: 274, endPoint y: 120, distance: 34.5
click at [274, 120] on th "BASE THREAD" at bounding box center [259, 120] width 54 height 8
click at [220, 87] on div "Bold Italic Underline Strikethrough Colors Icons" at bounding box center [200, 81] width 77 height 11
click at [219, 84] on button "Colors" at bounding box center [219, 82] width 12 height 10
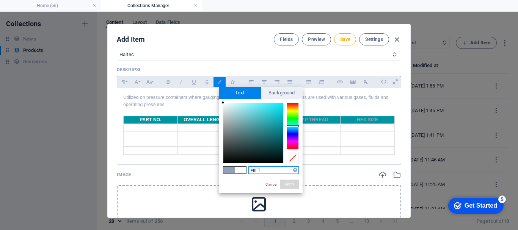
drag, startPoint x: 295, startPoint y: 184, endPoint x: 313, endPoint y: 133, distance: 54.1
click at [294, 183] on button "Apply" at bounding box center [289, 184] width 19 height 9
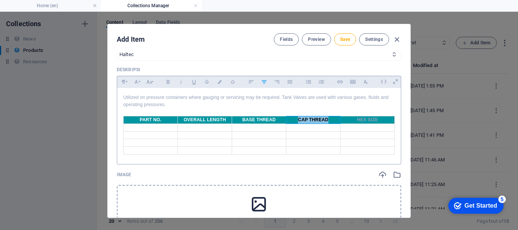
drag, startPoint x: 296, startPoint y: 119, endPoint x: 325, endPoint y: 119, distance: 29.9
click at [325, 119] on th "CAP THREAD" at bounding box center [313, 120] width 54 height 8
drag, startPoint x: 218, startPoint y: 86, endPoint x: 242, endPoint y: 94, distance: 25.2
click at [218, 86] on button "Colors" at bounding box center [219, 82] width 12 height 10
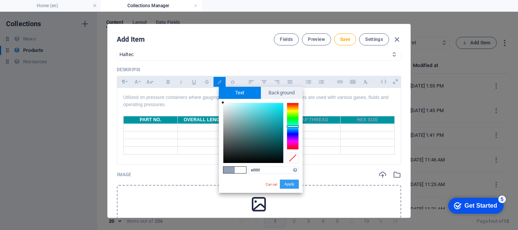
click at [295, 185] on button "Apply" at bounding box center [289, 184] width 19 height 9
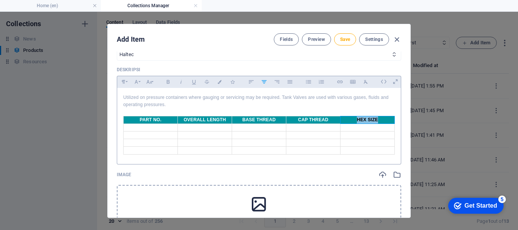
drag, startPoint x: 355, startPoint y: 116, endPoint x: 375, endPoint y: 116, distance: 20.5
click at [375, 116] on th "HEX SIZE" at bounding box center [367, 120] width 54 height 8
click at [219, 83] on icon "button" at bounding box center [219, 82] width 6 height 4
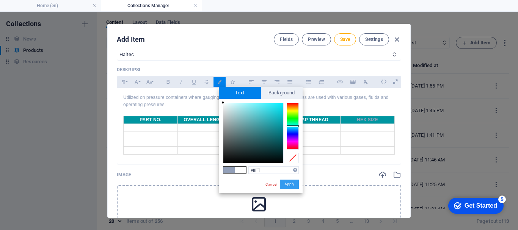
click at [291, 183] on button "Apply" at bounding box center [289, 184] width 19 height 9
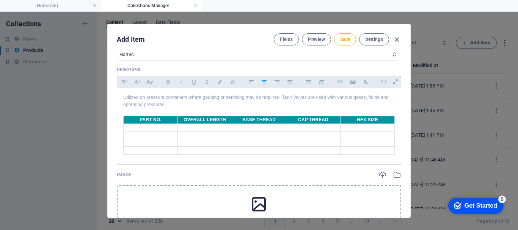
click at [163, 128] on td at bounding box center [151, 128] width 54 height 8
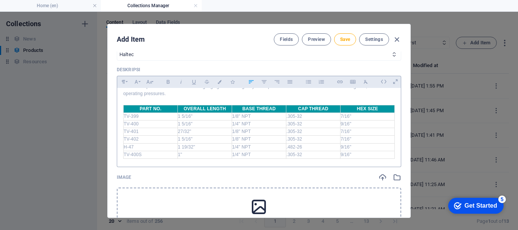
scroll to position [13, 0]
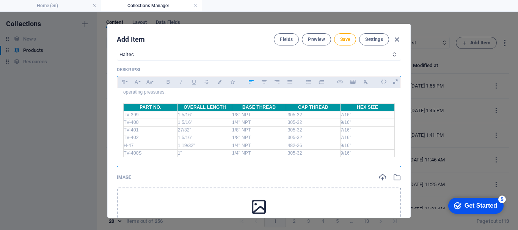
click at [160, 203] on div "Drop file here, click to upload or Select file from Files or our free stock pho…" at bounding box center [259, 220] width 284 height 64
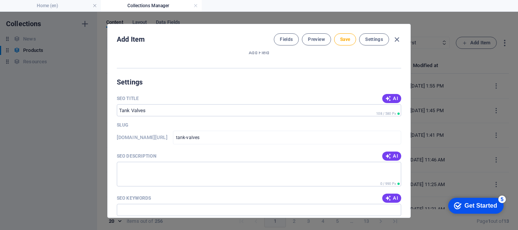
scroll to position [606, 0]
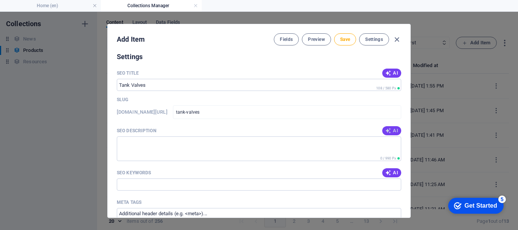
click at [393, 130] on span "AI" at bounding box center [391, 131] width 13 height 6
type textarea "Discover Haltec Tank Valves for pressure containers, ensuring reliable service …"
click at [394, 173] on span "AI" at bounding box center [391, 173] width 13 height 6
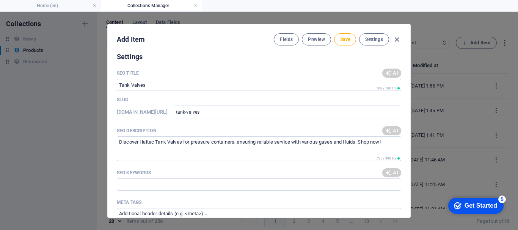
type input "tank valves, Haltec tank valves, pressure container valves, gas and fluid valve…"
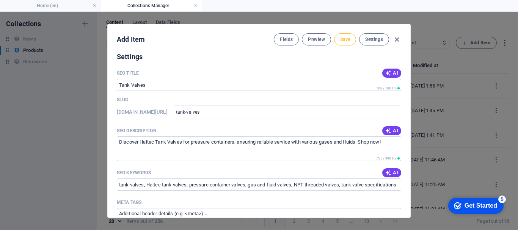
click at [339, 43] on button "Save" at bounding box center [345, 39] width 22 height 12
click at [397, 41] on icon "button" at bounding box center [396, 39] width 9 height 9
type input "tank-valves"
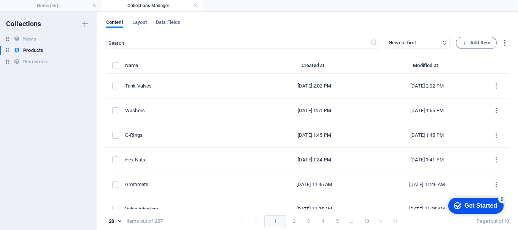
scroll to position [0, 0]
click at [396, 41] on select "Newest first Oldest first Last modified Name (ascending) Name (descending) Slug…" at bounding box center [418, 43] width 64 height 12
click at [477, 42] on span "Add Item" at bounding box center [476, 42] width 28 height 9
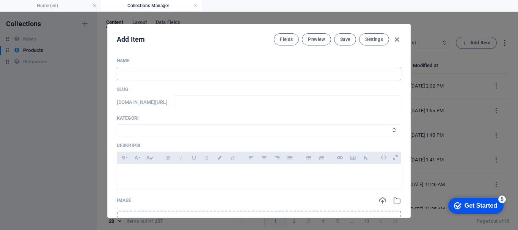
click at [208, 72] on input "text" at bounding box center [259, 74] width 284 height 14
type input "D"
type input "d"
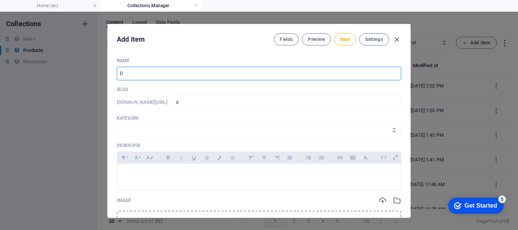
type input "Du"
type input "du"
type input "Dua"
type input "dua"
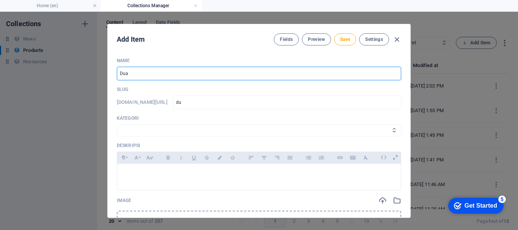
type input "dua"
type input "Dual"
type input "dual"
type input "Dual T"
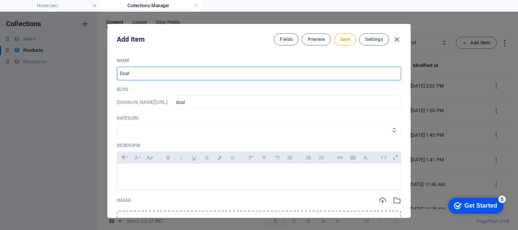
type input "dual-t"
type input "Dual Tr"
type input "dual-tr"
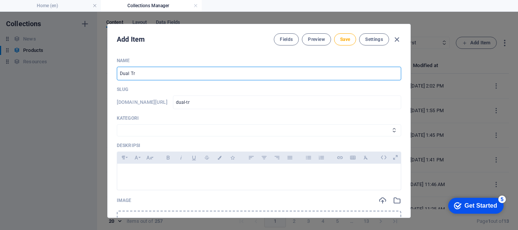
type input "Dual Tru"
type input "dual-tru"
type input "Dual Truc"
type input "dual-truc"
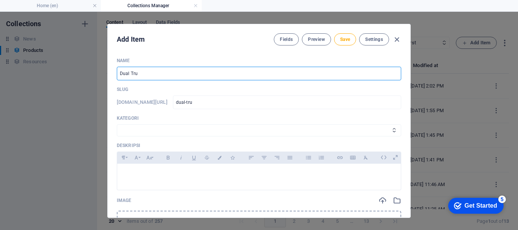
type input "dual-truc"
type input "Dual Truck"
type input "dual-truck"
type input "Dual Truc"
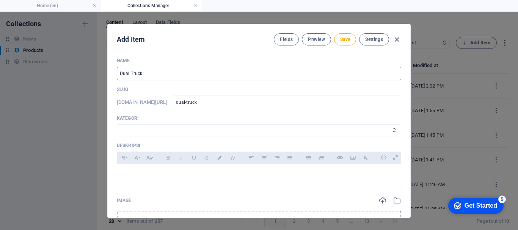
type input "dual-truc"
type input "Dual Tru"
type input "dual-tru"
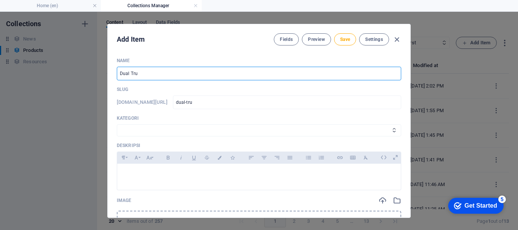
type input "Dual Tr"
type input "dual-tr"
type input "Dual T"
type input "dual-t"
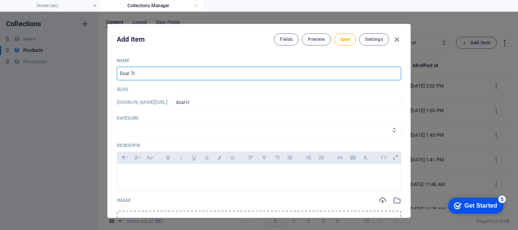
type input "dual-t"
type input "Dual"
type input "dual"
type input "Dual F"
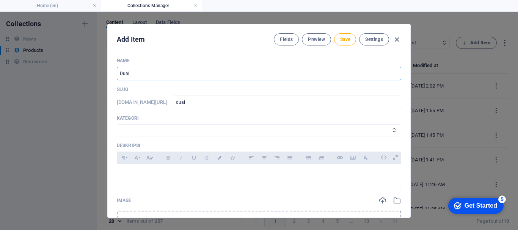
type input "dual-f"
type input "Dual Fo"
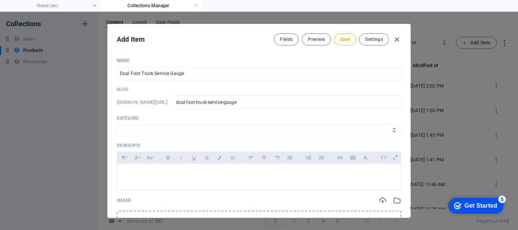
click at [152, 124] on div "Kategori Wheels & Rims RIMEX Complementary Products TyreSense Haltec RAD Checke…" at bounding box center [259, 125] width 284 height 21
click at [152, 128] on select "Wheels & Rims RIMEX Complementary Products TyreSense Haltec RAD Checkers [PERSO…" at bounding box center [259, 130] width 284 height 12
click at [117, 124] on select "Wheels & Rims RIMEX Complementary Products TyreSense Haltec RAD Checkers [PERSO…" at bounding box center [259, 130] width 284 height 12
click at [138, 164] on div at bounding box center [258, 175] width 283 height 23
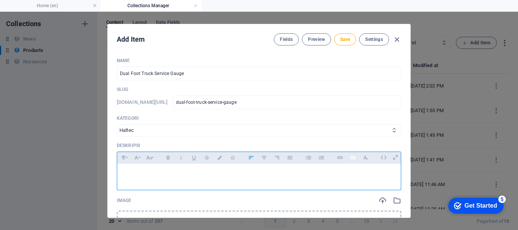
click at [352, 156] on icon "button" at bounding box center [352, 158] width 5 height 4
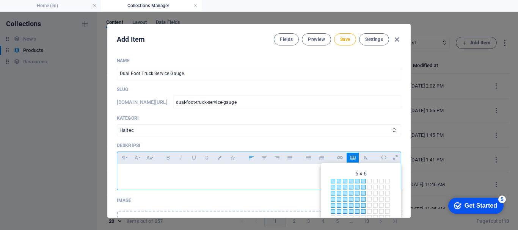
click at [363, 212] on span "6 × 6" at bounding box center [364, 212] width 6 height 6
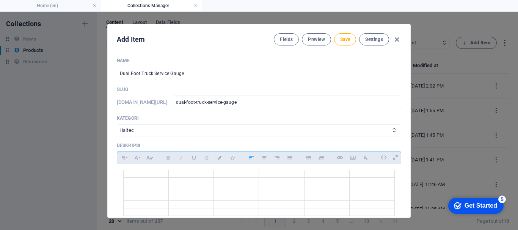
click at [160, 171] on td at bounding box center [146, 174] width 45 height 8
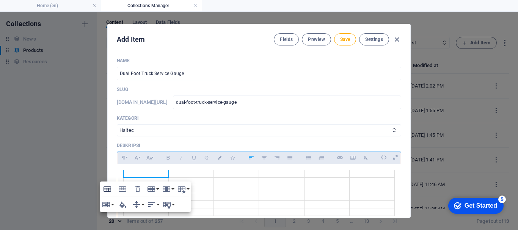
click at [108, 195] on button "Table Header" at bounding box center [107, 188] width 14 height 15
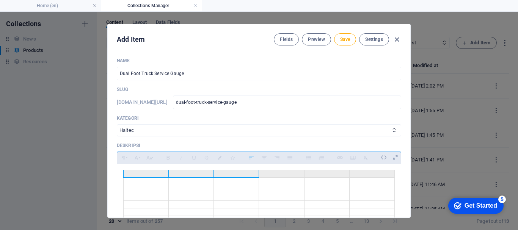
drag, startPoint x: 154, startPoint y: 171, endPoint x: 360, endPoint y: 171, distance: 205.7
click at [360, 171] on tr at bounding box center [259, 174] width 271 height 8
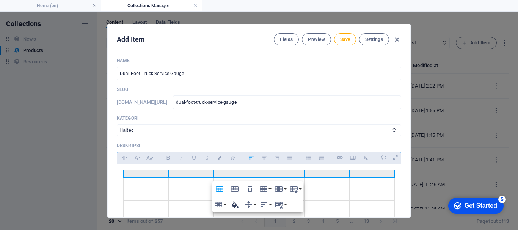
click at [232, 206] on icon "button" at bounding box center [234, 204] width 9 height 9
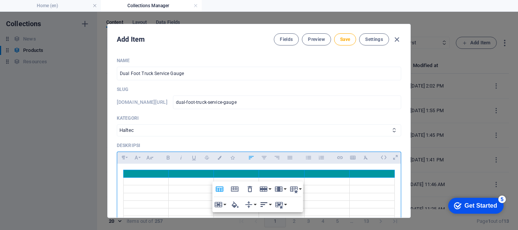
click at [269, 202] on button "Horizontal Align" at bounding box center [265, 204] width 14 height 15
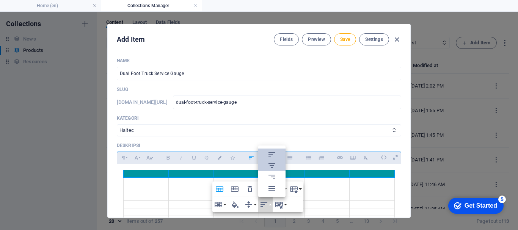
click at [277, 165] on link "Align Center" at bounding box center [271, 165] width 27 height 11
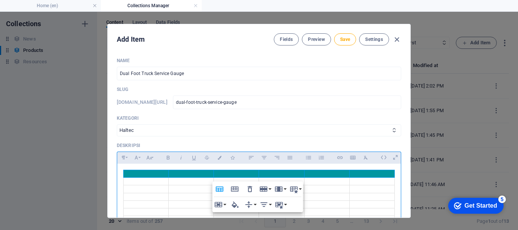
click at [156, 174] on th at bounding box center [146, 174] width 45 height 8
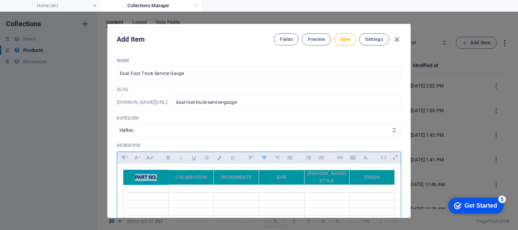
drag, startPoint x: 130, startPoint y: 171, endPoint x: 179, endPoint y: 169, distance: 49.3
click at [161, 174] on th "PART NO." at bounding box center [146, 177] width 45 height 15
click at [220, 158] on icon "button" at bounding box center [219, 158] width 6 height 4
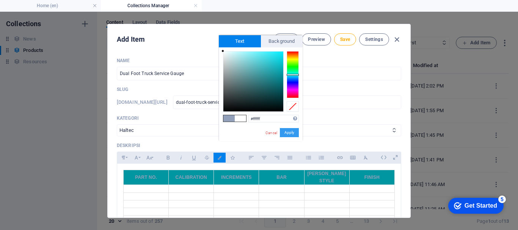
click at [291, 135] on button "Apply" at bounding box center [289, 132] width 19 height 9
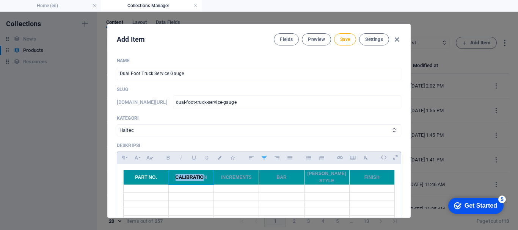
drag, startPoint x: 175, startPoint y: 174, endPoint x: 203, endPoint y: 175, distance: 28.5
click at [203, 175] on th "CALIBRATION" at bounding box center [191, 177] width 45 height 15
click at [222, 156] on button "Colors" at bounding box center [219, 158] width 12 height 10
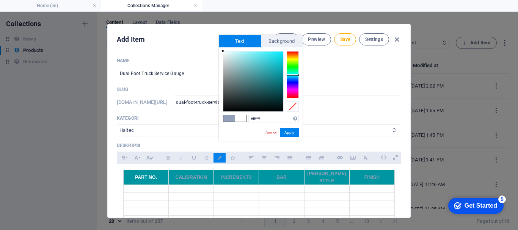
click at [289, 133] on button "Apply" at bounding box center [289, 132] width 19 height 9
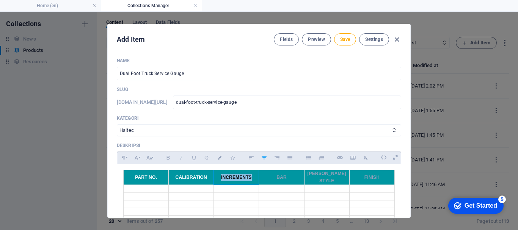
drag, startPoint x: 219, startPoint y: 170, endPoint x: 252, endPoint y: 170, distance: 32.6
click at [252, 170] on th "INCREMENTS" at bounding box center [236, 177] width 45 height 15
click at [219, 155] on button "Colors" at bounding box center [219, 158] width 12 height 10
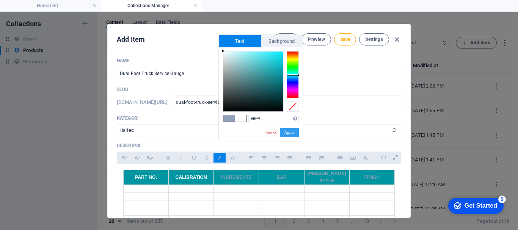
click at [292, 133] on button "Apply" at bounding box center [289, 132] width 19 height 9
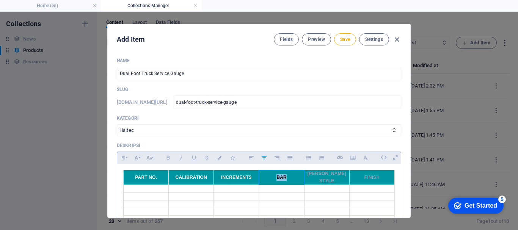
drag, startPoint x: 274, startPoint y: 173, endPoint x: 283, endPoint y: 173, distance: 9.5
click at [288, 173] on th "BAR" at bounding box center [281, 177] width 45 height 15
click at [218, 158] on icon "button" at bounding box center [219, 158] width 6 height 4
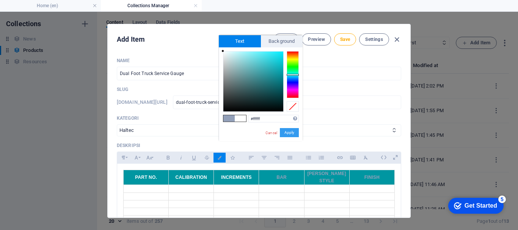
click at [291, 129] on button "Apply" at bounding box center [289, 132] width 19 height 9
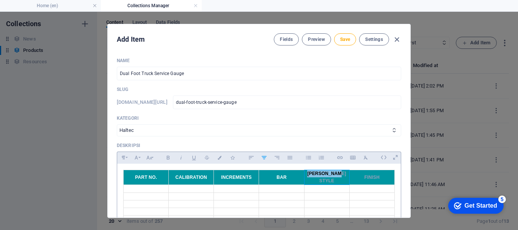
drag, startPoint x: 308, startPoint y: 173, endPoint x: 344, endPoint y: 174, distance: 35.6
click at [344, 174] on th "[PERSON_NAME] STYLE" at bounding box center [326, 177] width 45 height 15
click at [215, 159] on button "Colors" at bounding box center [219, 158] width 12 height 10
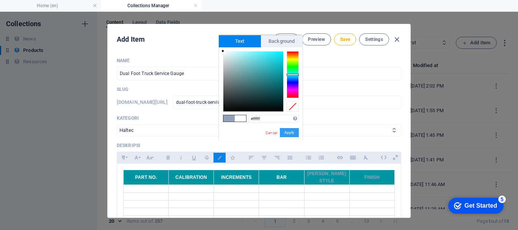
click at [288, 133] on button "Apply" at bounding box center [289, 132] width 19 height 9
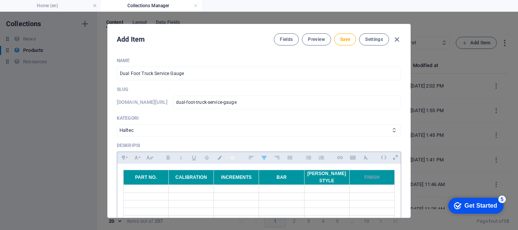
click at [232, 160] on button "Icons" at bounding box center [232, 158] width 12 height 10
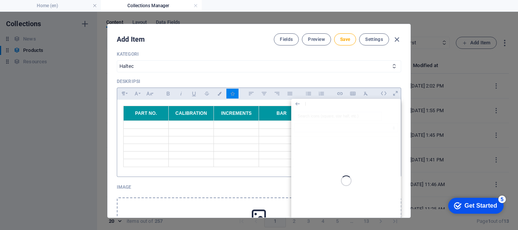
scroll to position [76, 0]
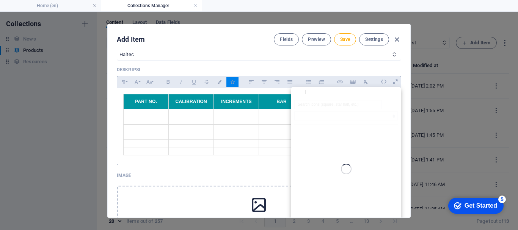
click at [296, 92] on icon "button" at bounding box center [297, 92] width 4 height 3
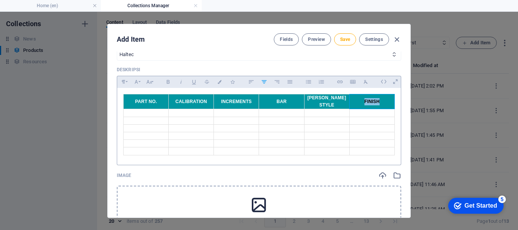
drag, startPoint x: 360, startPoint y: 96, endPoint x: 384, endPoint y: 100, distance: 23.8
click at [384, 100] on th "FINISH" at bounding box center [371, 101] width 45 height 15
click at [219, 81] on icon "button" at bounding box center [219, 82] width 6 height 4
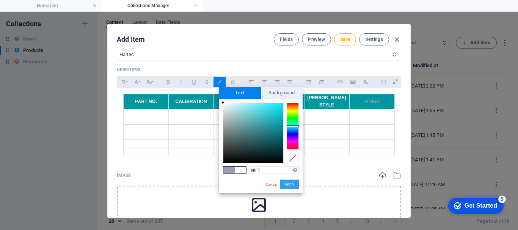
click at [292, 182] on button "Apply" at bounding box center [289, 184] width 19 height 9
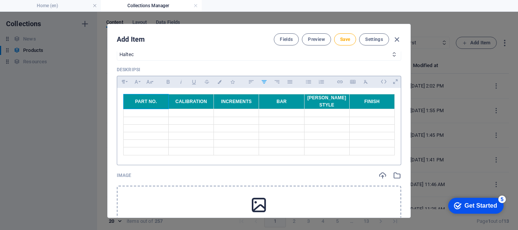
click at [141, 101] on th "PART NO." at bounding box center [146, 101] width 45 height 15
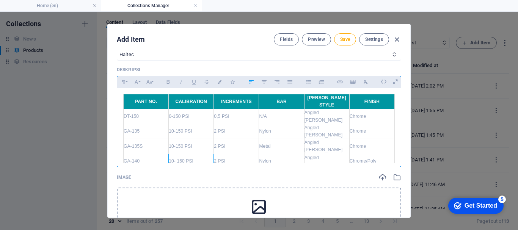
click at [177, 154] on td "10- 160 PSI" at bounding box center [191, 161] width 45 height 15
drag, startPoint x: 303, startPoint y: 100, endPoint x: 287, endPoint y: 100, distance: 16.3
click at [287, 100] on div at bounding box center [288, 124] width 4 height 61
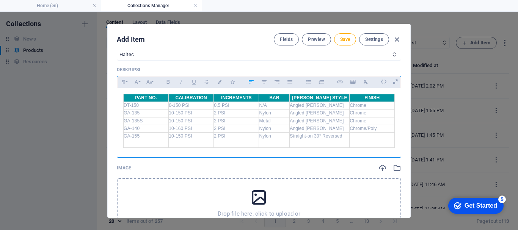
click at [361, 135] on td at bounding box center [371, 136] width 45 height 8
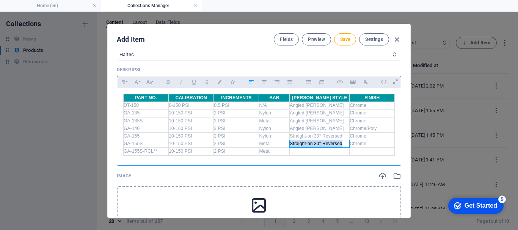
drag, startPoint x: 343, startPoint y: 141, endPoint x: 288, endPoint y: 146, distance: 55.5
click at [289, 146] on td "Straight-on 30° Reversed" at bounding box center [319, 144] width 60 height 8
copy td "Straight-on 30° Reversed"
click at [304, 153] on td at bounding box center [319, 152] width 60 height 8
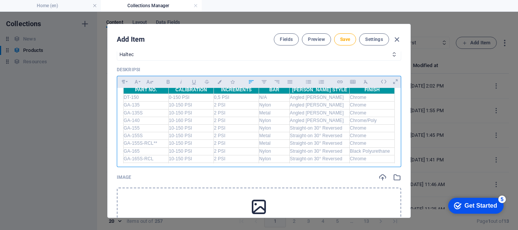
scroll to position [14, 0]
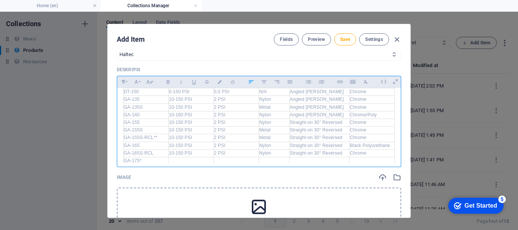
click at [164, 152] on td "GA-165S-RCL" at bounding box center [146, 153] width 45 height 8
click at [314, 159] on td "Straight-on 30° Reversed" at bounding box center [319, 159] width 60 height 8
click at [355, 159] on td at bounding box center [371, 159] width 45 height 8
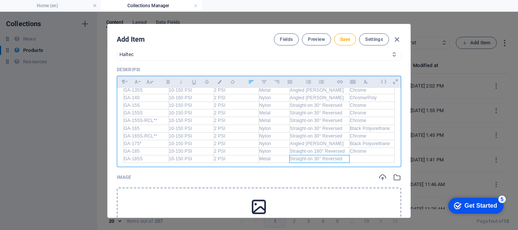
click at [315, 156] on td "Straight-on 30° Reversed" at bounding box center [319, 159] width 60 height 8
click at [396, 158] on div "PART NO. CALIBRATION INCREMENTS BAR [PERSON_NAME] STYLE FINISH DT-150 0-150 PSI…" at bounding box center [258, 110] width 283 height 120
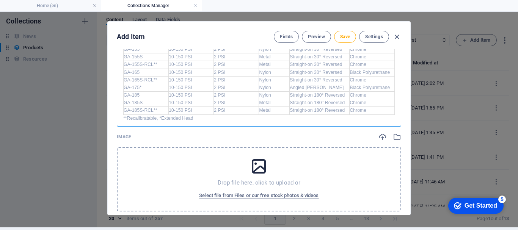
scroll to position [3, 0]
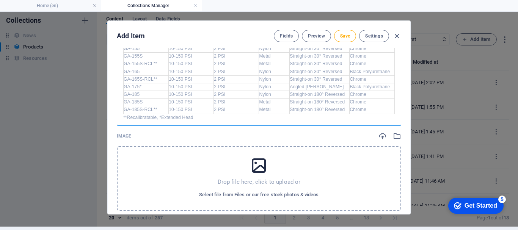
click at [159, 157] on div "Drop file here, click to upload or Select file from Files or our free stock pho…" at bounding box center [259, 178] width 284 height 64
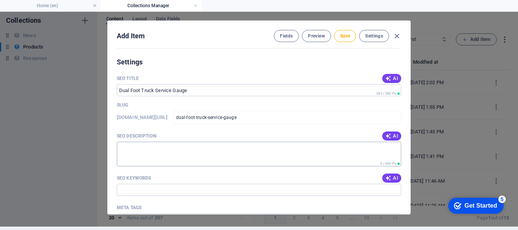
scroll to position [606, 0]
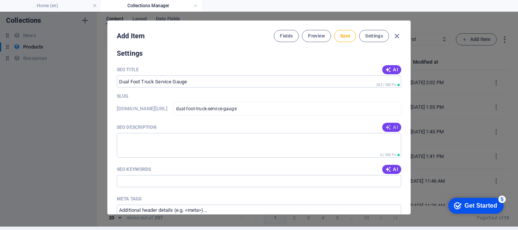
click at [392, 126] on span "AI" at bounding box center [391, 127] width 13 height 6
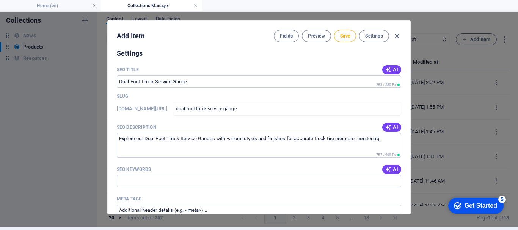
click at [389, 170] on span "AI" at bounding box center [391, 169] width 13 height 6
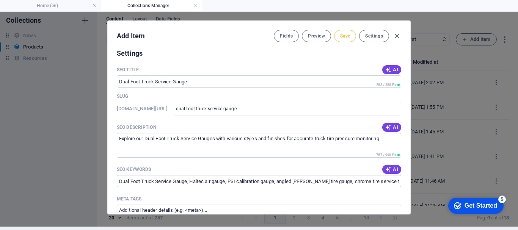
click at [349, 36] on button "Save" at bounding box center [345, 36] width 22 height 12
click at [397, 36] on icon "button" at bounding box center [396, 36] width 9 height 9
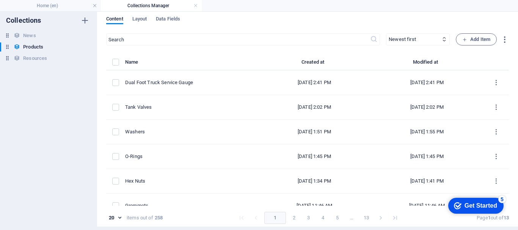
scroll to position [0, 0]
click at [482, 36] on span "Add Item" at bounding box center [476, 39] width 28 height 9
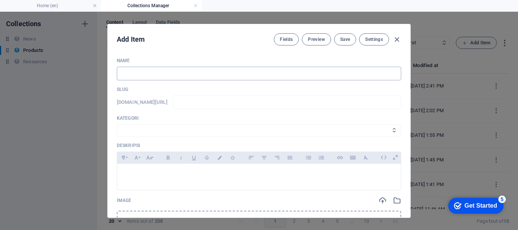
click at [213, 72] on input "text" at bounding box center [259, 74] width 284 height 14
click at [158, 129] on select "Wheels & Rims RIMEX Complementary Products TyreSense Haltec RAD Checkers [PERSO…" at bounding box center [259, 130] width 284 height 12
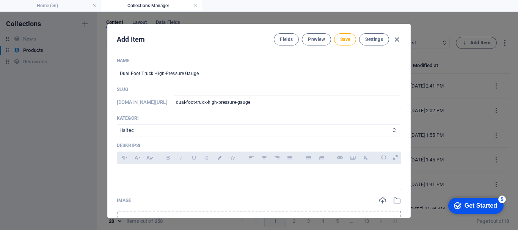
click at [117, 124] on select "Wheels & Rims RIMEX Complementary Products TyreSense Haltec RAD Checkers [PERSO…" at bounding box center [259, 130] width 284 height 12
click at [344, 38] on span "Save" at bounding box center [345, 39] width 10 height 6
click at [396, 40] on icon "button" at bounding box center [396, 39] width 9 height 9
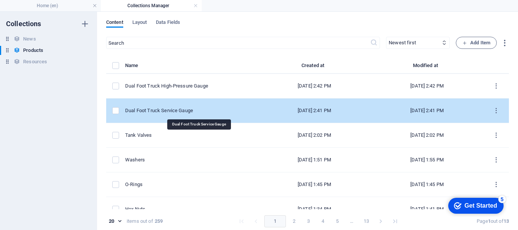
click at [208, 113] on div "Dual Foot Truck Service Gauge" at bounding box center [188, 110] width 127 height 7
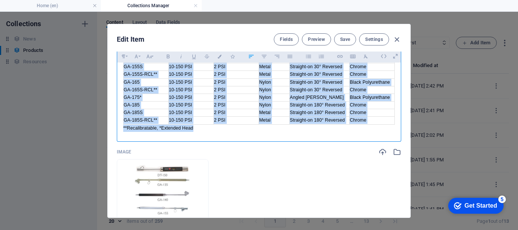
scroll to position [104, 0]
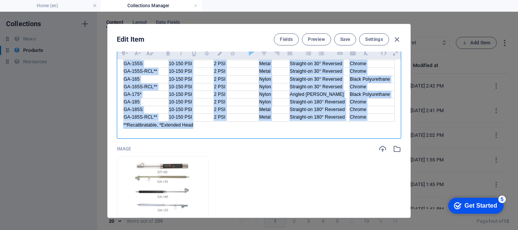
drag, startPoint x: 122, startPoint y: 172, endPoint x: 383, endPoint y: 126, distance: 265.5
click at [383, 126] on div "PART NO. CALIBRATION INCREMENTS BAR [PERSON_NAME] STYLE FINISH DT-150 0-150 PSI…" at bounding box center [258, 71] width 283 height 127
copy div "PART NO. CALIBRATION INCREMENTS BAR [PERSON_NAME] STYLE FINISH DT-150 0-150 PSI…"
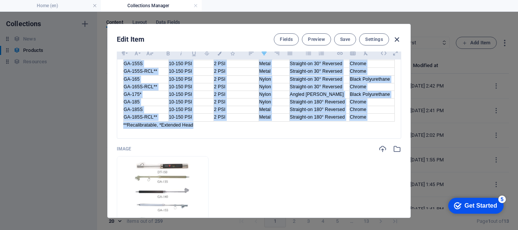
click at [394, 42] on icon "button" at bounding box center [396, 39] width 9 height 9
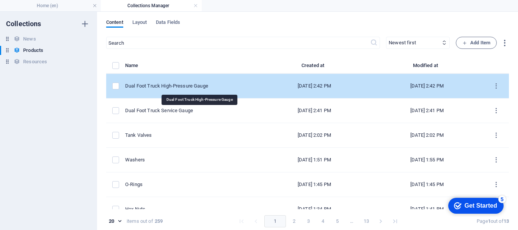
click at [188, 87] on div "Dual Foot Truck High-Pressure Gauge" at bounding box center [188, 86] width 127 height 7
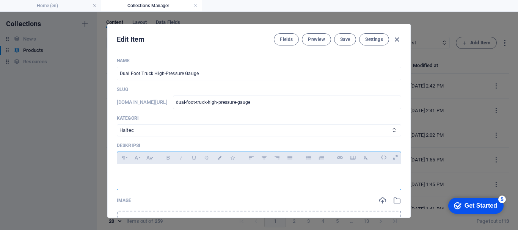
click at [150, 175] on p at bounding box center [258, 173] width 271 height 7
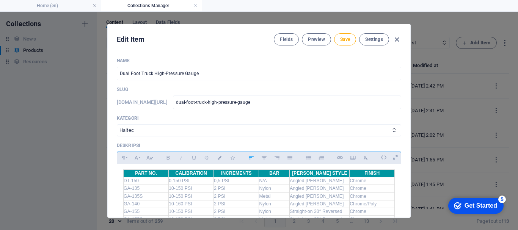
scroll to position [0, 0]
click at [138, 180] on td "DT-150" at bounding box center [146, 182] width 45 height 8
click at [301, 191] on td "Angled [PERSON_NAME]" at bounding box center [319, 189] width 60 height 8
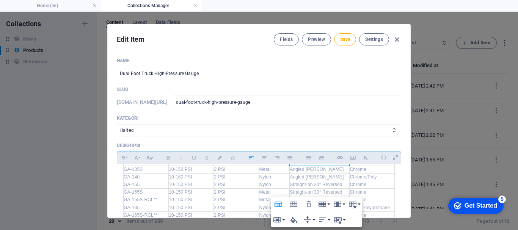
scroll to position [38, 0]
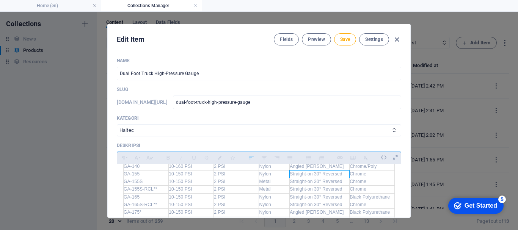
drag, startPoint x: 340, startPoint y: 175, endPoint x: 290, endPoint y: 174, distance: 50.4
click at [290, 174] on td "Straight-on 30° Reversed" at bounding box center [319, 174] width 60 height 8
drag, startPoint x: 339, startPoint y: 174, endPoint x: 292, endPoint y: 175, distance: 47.0
click at [292, 175] on td "Straight-on 30° Reversed" at bounding box center [319, 174] width 60 height 8
drag, startPoint x: 335, startPoint y: 175, endPoint x: 288, endPoint y: 174, distance: 47.0
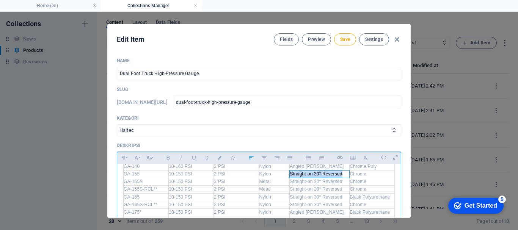
click at [289, 174] on td "Straight-on 30° Reversed" at bounding box center [319, 174] width 60 height 8
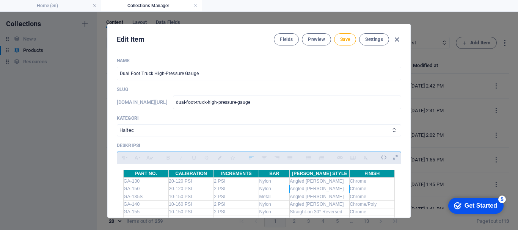
drag, startPoint x: 321, startPoint y: 188, endPoint x: 289, endPoint y: 186, distance: 31.9
click at [289, 186] on td "Angled [PERSON_NAME]" at bounding box center [319, 189] width 60 height 8
drag, startPoint x: 324, startPoint y: 188, endPoint x: 288, endPoint y: 188, distance: 36.4
click at [289, 188] on td "Angled [PERSON_NAME]" at bounding box center [319, 189] width 60 height 8
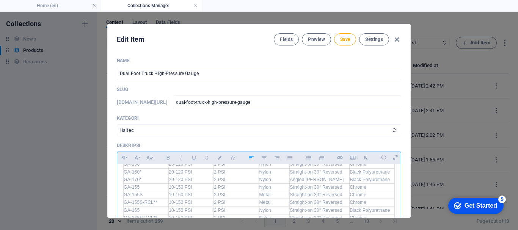
scroll to position [38, 0]
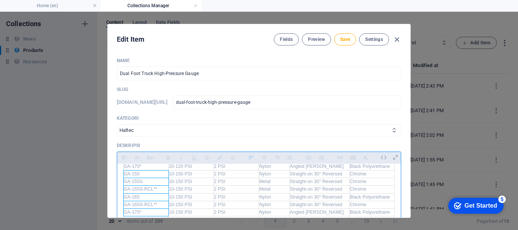
drag, startPoint x: 152, startPoint y: 176, endPoint x: 151, endPoint y: 209, distance: 33.0
click at [151, 209] on tbody "​GA-130 20-120 PSI 2 PSI Nylon Angled [PERSON_NAME] Chrome GA-150 20-120 PSI 2 …" at bounding box center [259, 189] width 271 height 99
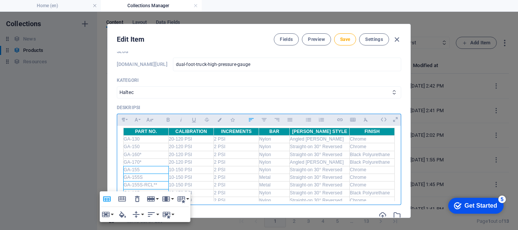
scroll to position [0, 0]
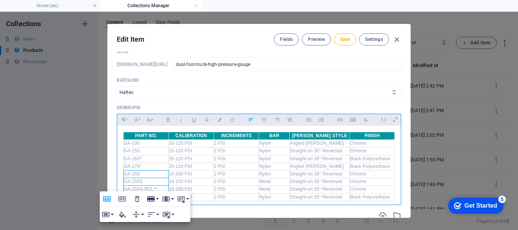
click at [154, 199] on icon "button" at bounding box center [151, 198] width 8 height 5
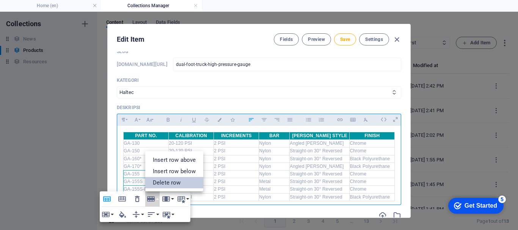
click at [167, 182] on link "Delete row" at bounding box center [174, 182] width 58 height 11
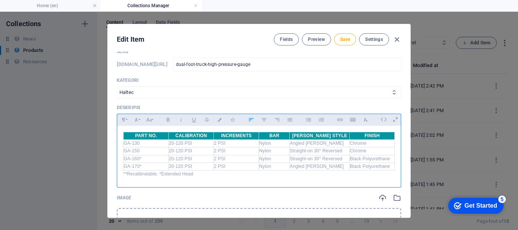
click at [157, 176] on p "**Recalibratable, *Extended Head" at bounding box center [258, 173] width 271 height 7
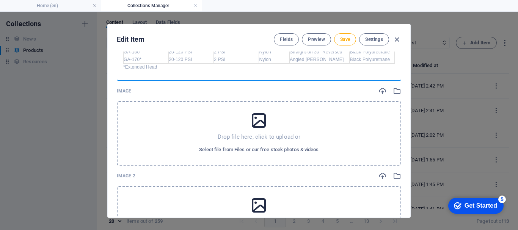
scroll to position [152, 0]
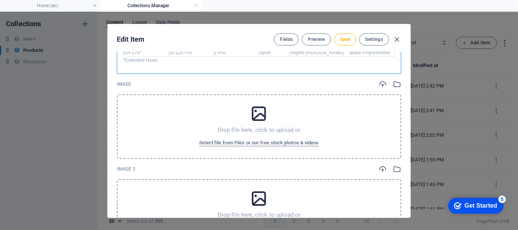
click at [197, 124] on div "Drop file here, click to upload or Select file from Files or our free stock pho…" at bounding box center [259, 126] width 284 height 64
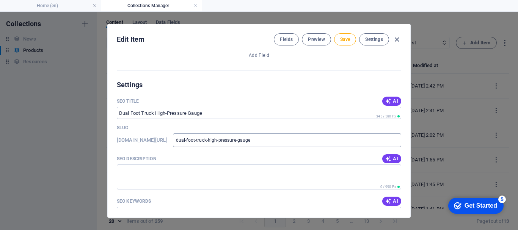
scroll to position [568, 0]
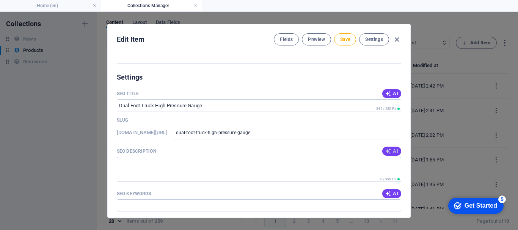
click at [386, 152] on icon "button" at bounding box center [388, 151] width 6 height 6
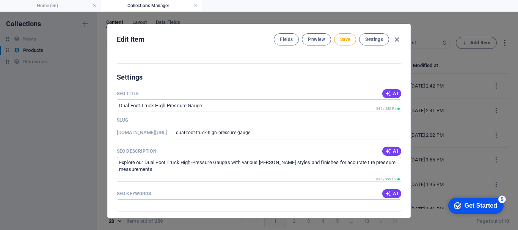
click at [391, 193] on span "AI" at bounding box center [391, 194] width 13 height 6
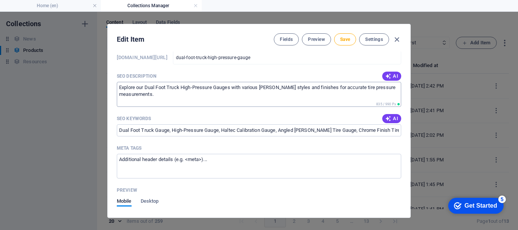
scroll to position [644, 0]
click at [341, 36] on span "Save" at bounding box center [345, 39] width 10 height 6
click at [396, 40] on icon "button" at bounding box center [396, 39] width 9 height 9
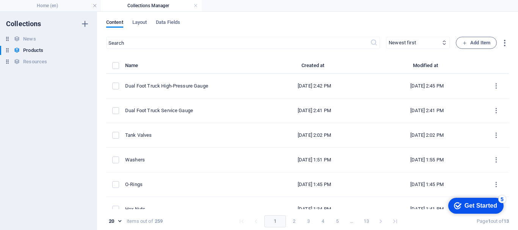
scroll to position [0, 0]
click at [464, 45] on icon "button" at bounding box center [464, 43] width 5 height 5
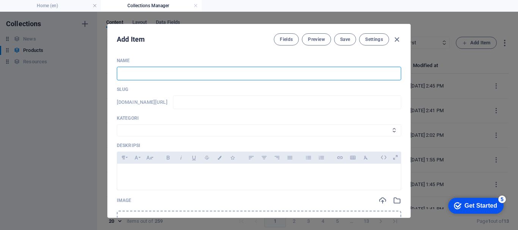
click at [210, 77] on input "text" at bounding box center [259, 74] width 284 height 14
click at [176, 129] on select "Wheels & Rims RIMEX Complementary Products TyreSense Haltec RAD Checkers [PERSO…" at bounding box center [259, 130] width 284 height 12
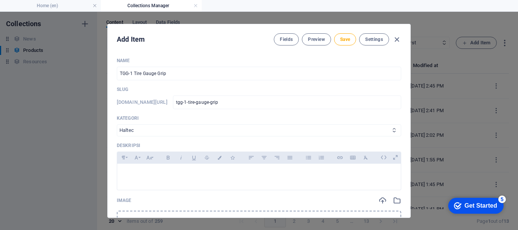
click at [117, 124] on select "Wheels & Rims RIMEX Complementary Products TyreSense Haltec RAD Checkers [PERSO…" at bounding box center [259, 130] width 284 height 12
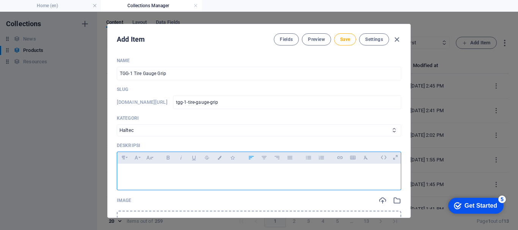
click at [160, 183] on div at bounding box center [258, 175] width 283 height 23
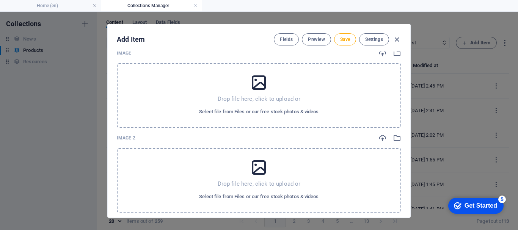
scroll to position [152, 0]
click at [174, 104] on div "Drop file here, click to upload or Select file from Files or our free stock pho…" at bounding box center [259, 95] width 284 height 64
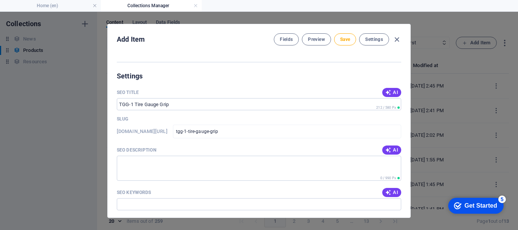
scroll to position [568, 0]
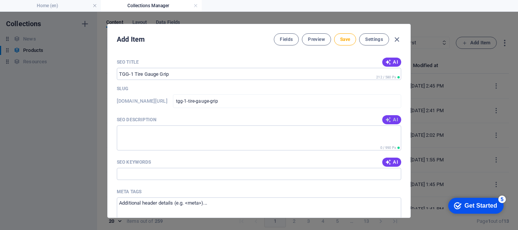
click at [388, 122] on icon "button" at bounding box center [388, 120] width 6 height 6
click at [394, 161] on span "AI" at bounding box center [391, 162] width 13 height 6
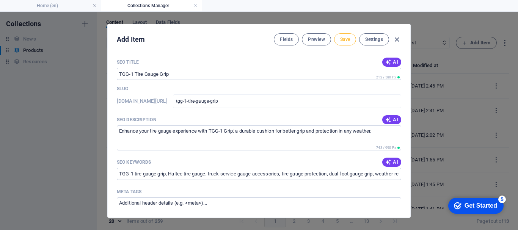
click at [350, 40] on button "Save" at bounding box center [345, 39] width 22 height 12
click at [395, 36] on icon "button" at bounding box center [396, 39] width 9 height 9
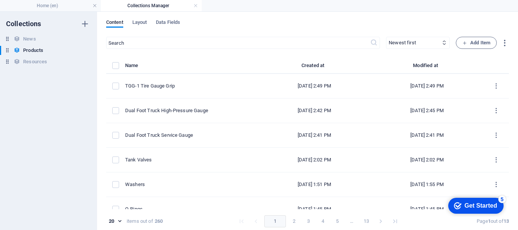
scroll to position [0, 0]
click at [488, 41] on span "Add Item" at bounding box center [476, 42] width 28 height 9
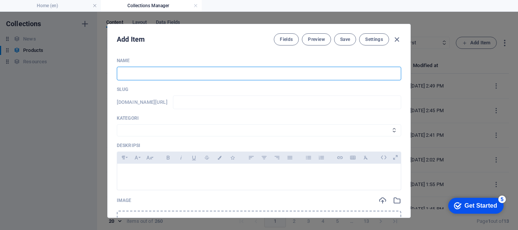
click at [184, 73] on input "text" at bounding box center [259, 74] width 284 height 14
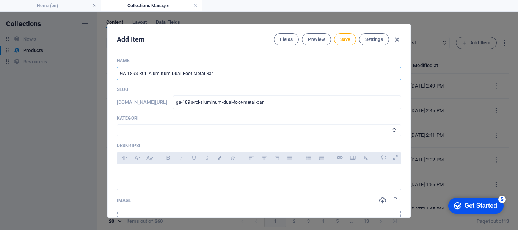
click at [134, 128] on select "Wheels & Rims RIMEX Complementary Products TyreSense Haltec RAD Checkers [PERSO…" at bounding box center [259, 130] width 284 height 12
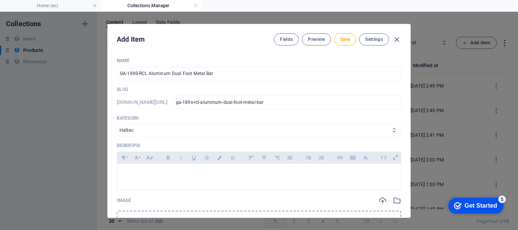
click at [117, 124] on select "Wheels & Rims RIMEX Complementary Products TyreSense Haltec RAD Checkers [PERSO…" at bounding box center [259, 130] width 284 height 12
click at [149, 175] on p at bounding box center [258, 173] width 271 height 7
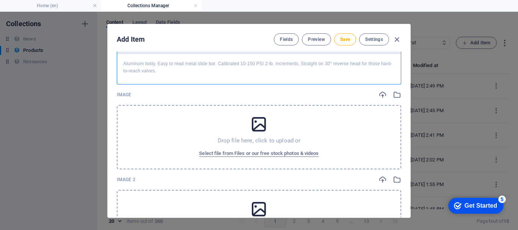
scroll to position [114, 0]
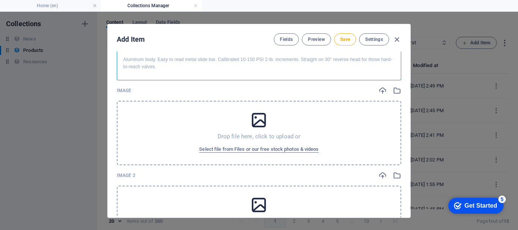
click at [199, 121] on div "Drop file here, click to upload or Select file from Files or our free stock pho…" at bounding box center [259, 133] width 284 height 64
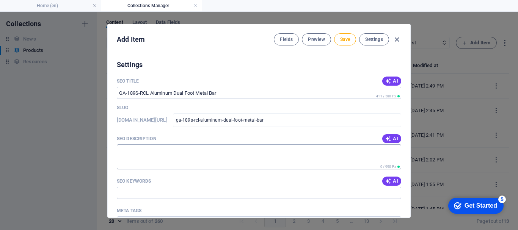
scroll to position [568, 0]
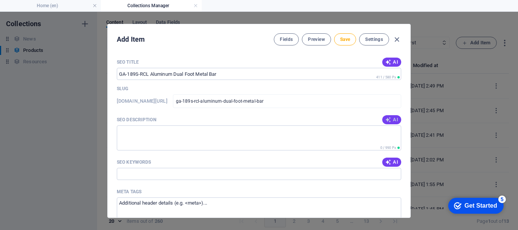
click at [393, 117] on span "AI" at bounding box center [391, 120] width 13 height 6
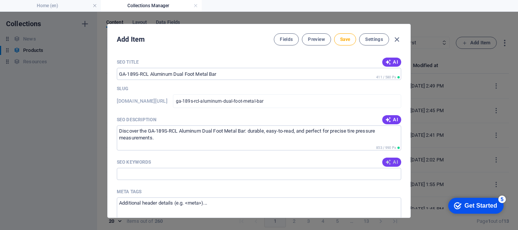
click at [391, 163] on span "AI" at bounding box center [391, 162] width 13 height 6
click at [344, 41] on span "Save" at bounding box center [345, 39] width 10 height 6
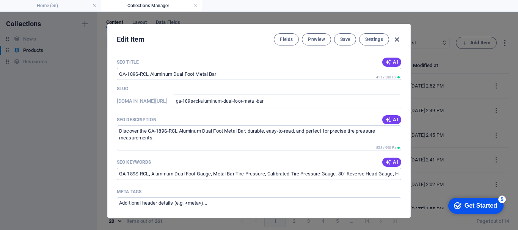
click at [396, 39] on icon "button" at bounding box center [396, 39] width 9 height 9
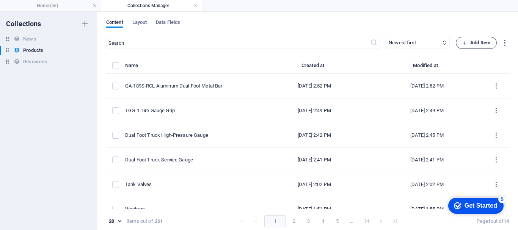
click at [481, 41] on span "Add Item" at bounding box center [476, 42] width 28 height 9
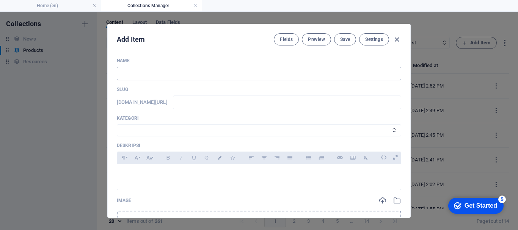
click at [144, 72] on input "text" at bounding box center [259, 74] width 284 height 14
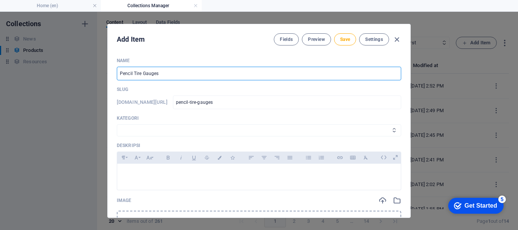
click at [133, 130] on select "Wheels & Rims RIMEX Complementary Products TyreSense Haltec RAD Checkers [PERSO…" at bounding box center [259, 130] width 284 height 12
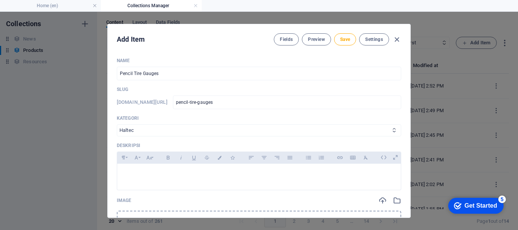
click at [117, 124] on select "Wheels & Rims RIMEX Complementary Products TyreSense Haltec RAD Checkers [PERSO…" at bounding box center [259, 130] width 284 height 12
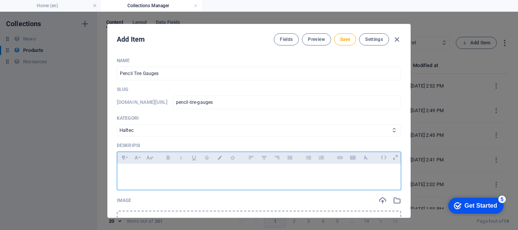
click at [141, 174] on p at bounding box center [258, 173] width 271 height 7
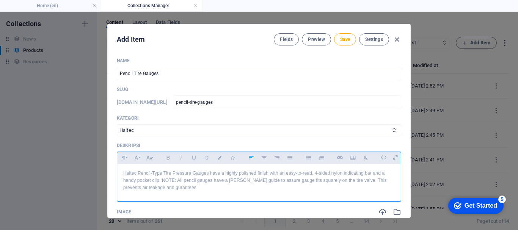
click at [155, 185] on p "Haltec Pencil-Type Tire Pressure Gauges have a highly polished finish with an e…" at bounding box center [258, 181] width 271 height 22
click at [185, 190] on p "Haltec Pencil-Type Tire Pressure Gauges have a highly polished finish with an e…" at bounding box center [258, 181] width 271 height 22
click at [240, 189] on p "Haltec Pencil-Type Tire Pressure Gauges have a highly polished finish with an e…" at bounding box center [258, 181] width 271 height 22
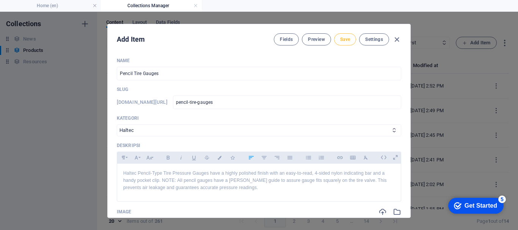
click at [342, 38] on span "Save" at bounding box center [345, 39] width 10 height 6
click at [397, 40] on icon "button" at bounding box center [396, 39] width 9 height 9
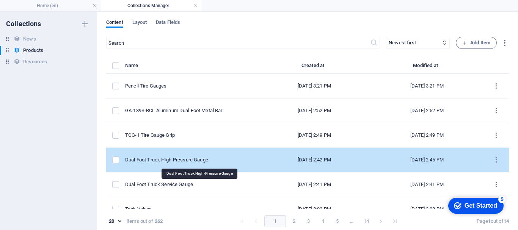
click at [200, 160] on div "Dual Foot Truck High-Pressure Gauge" at bounding box center [188, 159] width 127 height 7
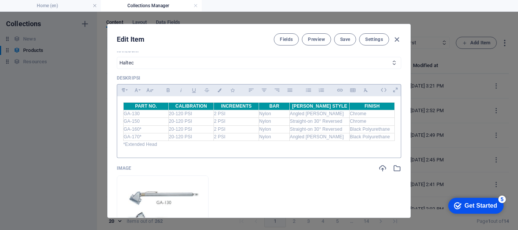
scroll to position [76, 0]
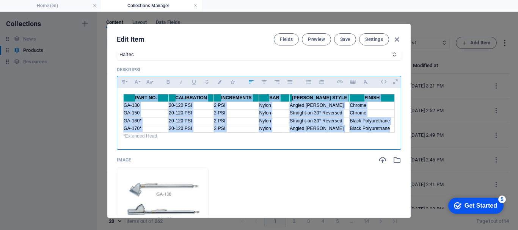
drag, startPoint x: 121, startPoint y: 98, endPoint x: 389, endPoint y: 128, distance: 269.1
click at [389, 128] on div "PART NO. CALIBRATION INCREMENTS BAR [PERSON_NAME] STYLE FINISH GA-130 20-120 PS…" at bounding box center [258, 117] width 283 height 58
copy table "PART NO. CALIBRATION INCREMENTS BAR [PERSON_NAME] STYLE FINISH GA-130 20-120 PS…"
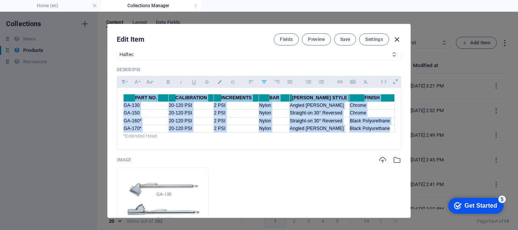
click at [397, 38] on icon "button" at bounding box center [396, 39] width 9 height 9
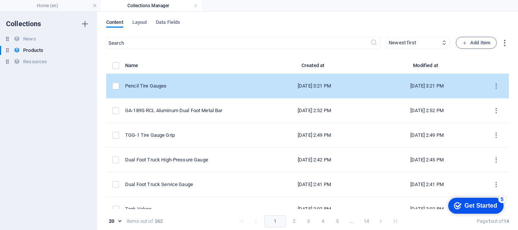
click at [192, 88] on div "Pencil Tire Gauges" at bounding box center [188, 86] width 127 height 7
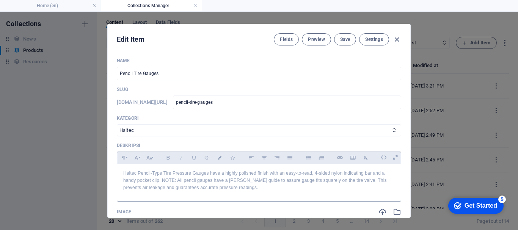
click at [231, 194] on div "Haltec Pencil-Type Tire Pressure Gauges have a highly polished finish with an e…" at bounding box center [258, 181] width 283 height 34
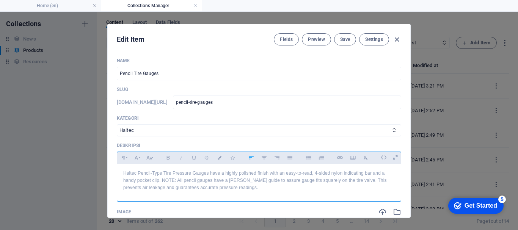
click at [238, 190] on p "Haltec Pencil-Type Tire Pressure Gauges have a highly polished finish with an e…" at bounding box center [258, 181] width 271 height 22
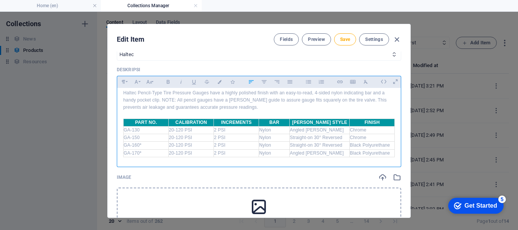
click at [145, 134] on td "GA-150" at bounding box center [146, 138] width 45 height 8
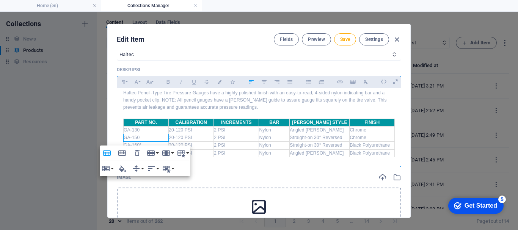
click at [141, 130] on td "GA-130" at bounding box center [146, 130] width 45 height 8
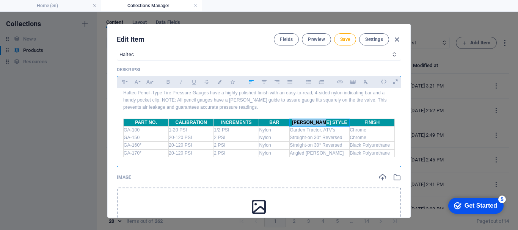
drag, startPoint x: 298, startPoint y: 124, endPoint x: 332, endPoint y: 125, distance: 33.4
click at [332, 125] on th "[PERSON_NAME] STYLE" at bounding box center [319, 123] width 60 height 8
click at [377, 132] on td "Chrome" at bounding box center [371, 130] width 45 height 8
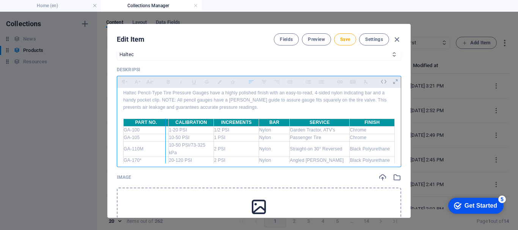
click at [164, 123] on div at bounding box center [165, 141] width 4 height 45
click at [160, 122] on div at bounding box center [161, 138] width 4 height 38
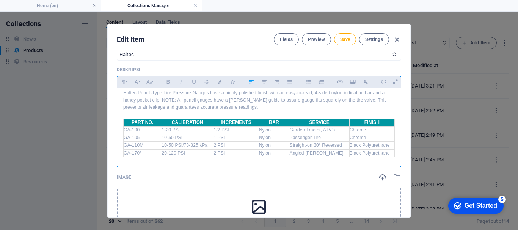
click at [227, 146] on td "2 PSI" at bounding box center [235, 146] width 45 height 8
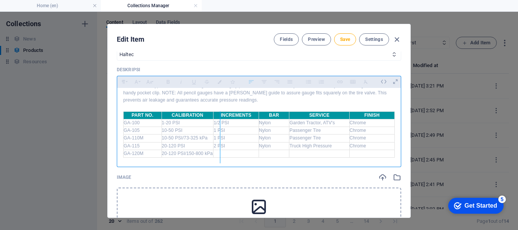
drag, startPoint x: 211, startPoint y: 117, endPoint x: 219, endPoint y: 118, distance: 8.0
click at [219, 118] on div at bounding box center [220, 137] width 4 height 53
click at [227, 156] on td at bounding box center [240, 154] width 38 height 8
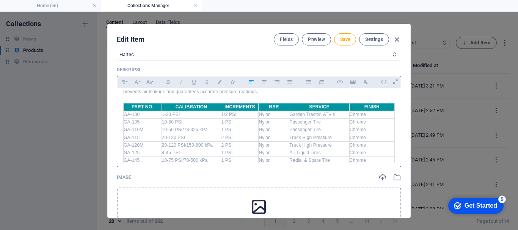
scroll to position [28, 0]
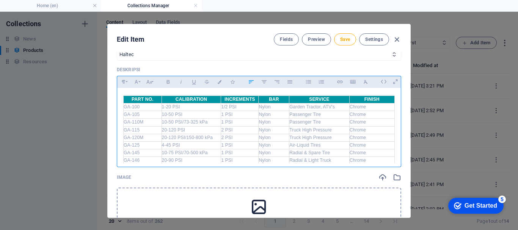
click at [188, 191] on div "Drop file here, click to upload or Select file from Files or our free stock pho…" at bounding box center [259, 220] width 284 height 64
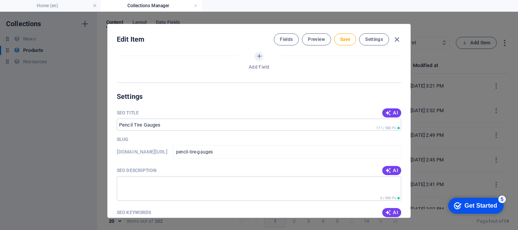
scroll to position [568, 0]
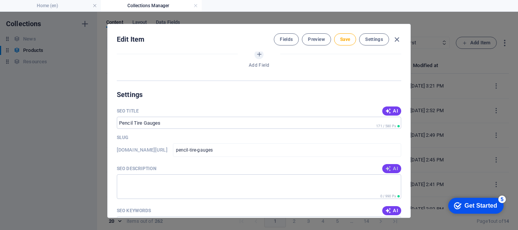
click at [385, 169] on icon "button" at bounding box center [388, 169] width 6 height 6
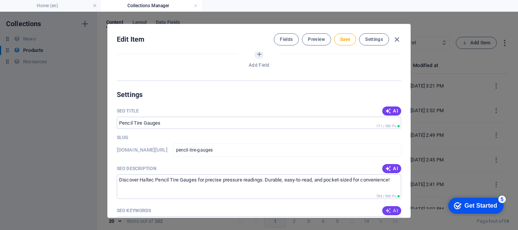
click at [395, 210] on span "AI" at bounding box center [391, 211] width 13 height 6
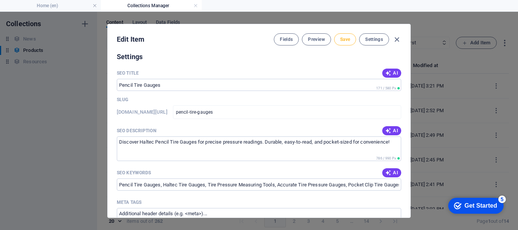
click at [349, 40] on button "Save" at bounding box center [345, 39] width 22 height 12
click at [396, 40] on icon "button" at bounding box center [396, 39] width 9 height 9
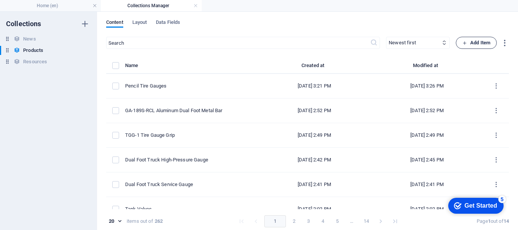
click at [471, 41] on span "Add Item" at bounding box center [476, 42] width 28 height 9
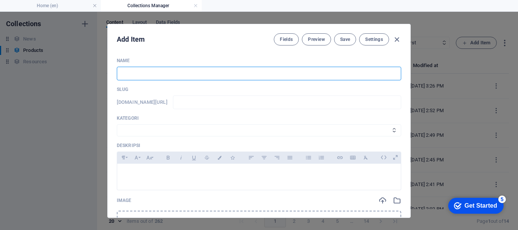
click at [194, 80] on input "text" at bounding box center [259, 74] width 284 height 14
click at [165, 129] on select "Wheels & Rims RIMEX Complementary Products TyreSense Haltec RAD Checkers [PERSO…" at bounding box center [259, 130] width 284 height 12
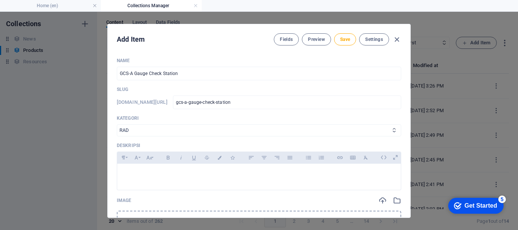
click at [117, 124] on select "Wheels & Rims RIMEX Complementary Products TyreSense Haltec RAD Checkers [PERSO…" at bounding box center [259, 130] width 284 height 12
click at [136, 134] on select "Wheels & Rims RIMEX Complementary Products TyreSense Haltec RAD Checkers [PERSO…" at bounding box center [259, 130] width 284 height 12
click at [117, 124] on select "Wheels & Rims RIMEX Complementary Products TyreSense Haltec RAD Checkers [PERSO…" at bounding box center [259, 130] width 284 height 12
click at [136, 169] on div at bounding box center [258, 175] width 283 height 23
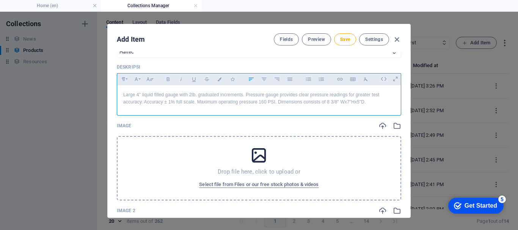
scroll to position [76, 0]
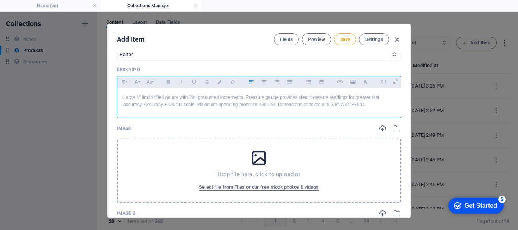
click at [177, 163] on div "Drop file here, click to upload or Select file from Files or our free stock pho…" at bounding box center [259, 171] width 284 height 64
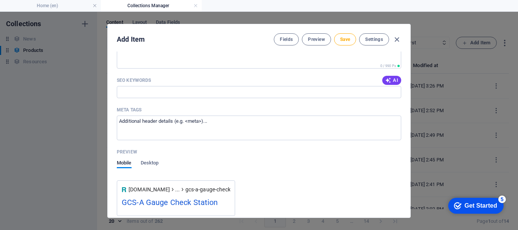
scroll to position [606, 0]
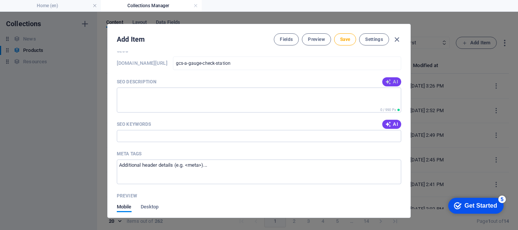
click at [393, 79] on span "AI" at bounding box center [391, 82] width 13 height 6
click at [394, 123] on span "AI" at bounding box center [391, 124] width 13 height 6
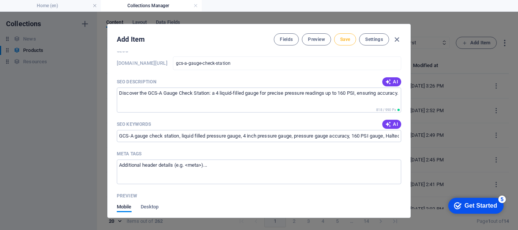
click at [342, 41] on span "Save" at bounding box center [345, 39] width 10 height 6
click at [397, 40] on icon "button" at bounding box center [396, 39] width 9 height 9
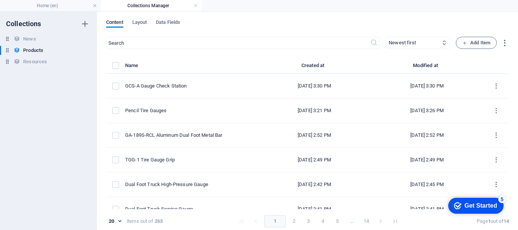
scroll to position [0, 0]
click at [475, 42] on span "Add Item" at bounding box center [476, 42] width 28 height 9
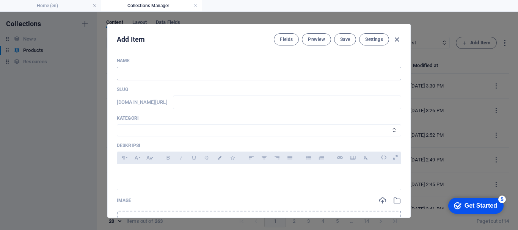
click at [150, 73] on input "text" at bounding box center [259, 74] width 284 height 14
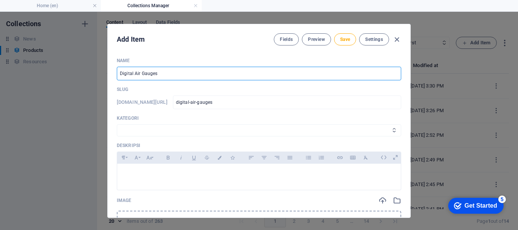
click at [141, 128] on select "Wheels & Rims RIMEX Complementary Products TyreSense Haltec RAD Checkers [PERSO…" at bounding box center [259, 130] width 284 height 12
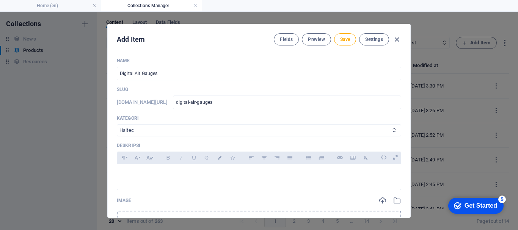
click at [117, 124] on select "Wheels & Rims RIMEX Complementary Products TyreSense Haltec RAD Checkers [PERSO…" at bounding box center [259, 130] width 284 height 12
click at [144, 170] on p at bounding box center [258, 173] width 271 height 7
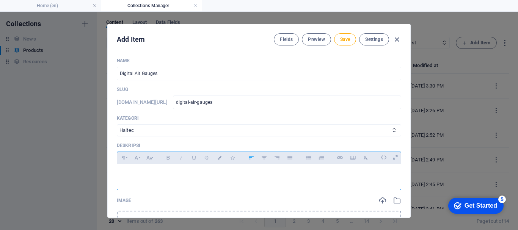
click at [174, 172] on p at bounding box center [258, 173] width 271 height 7
click at [355, 159] on button "Insert Table" at bounding box center [352, 158] width 12 height 10
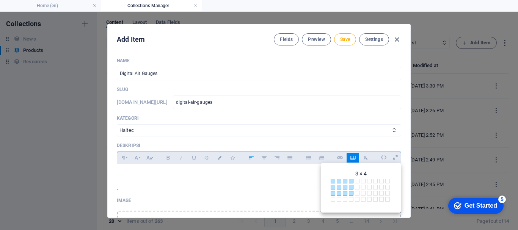
click at [351, 194] on span "3 × 4" at bounding box center [352, 194] width 6 height 6
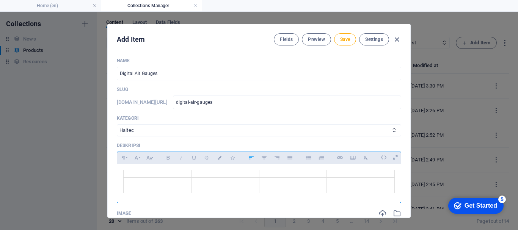
click at [166, 174] on td at bounding box center [158, 174] width 68 height 8
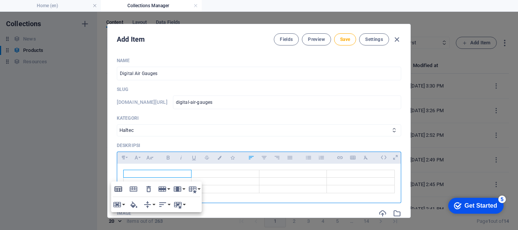
click at [115, 191] on icon "button" at bounding box center [118, 189] width 9 height 9
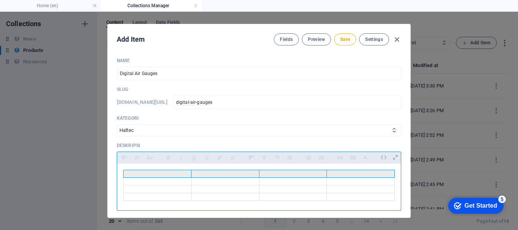
drag, startPoint x: 149, startPoint y: 176, endPoint x: 348, endPoint y: 177, distance: 198.9
click at [348, 177] on tr at bounding box center [259, 174] width 271 height 8
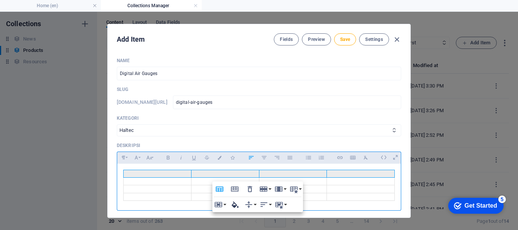
click at [235, 201] on icon "button" at bounding box center [234, 204] width 9 height 9
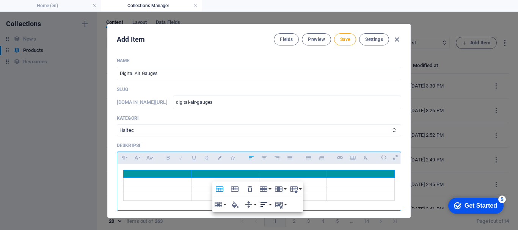
click at [266, 204] on icon "button" at bounding box center [263, 204] width 9 height 9
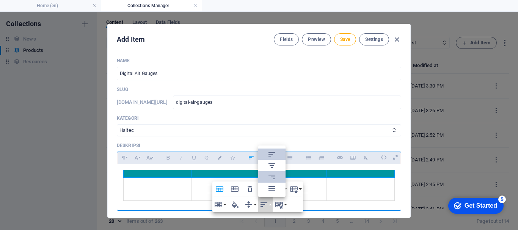
click at [271, 171] on link "Align Right" at bounding box center [271, 176] width 27 height 11
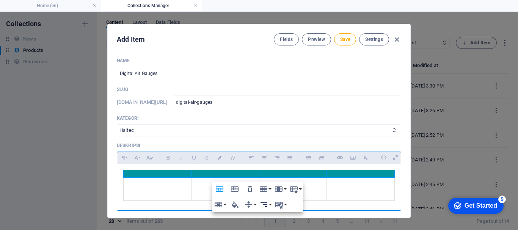
click at [271, 205] on button "Horizontal Align" at bounding box center [265, 204] width 14 height 15
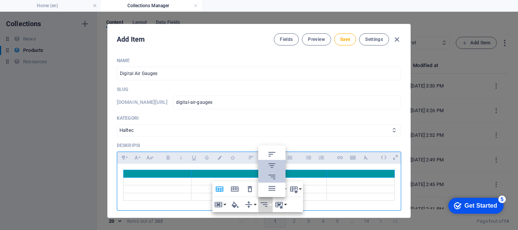
click at [275, 165] on icon at bounding box center [271, 165] width 9 height 9
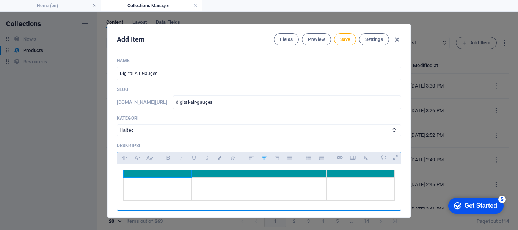
click at [175, 175] on th at bounding box center [158, 174] width 68 height 8
drag, startPoint x: 145, startPoint y: 173, endPoint x: 172, endPoint y: 175, distance: 26.9
click at [172, 175] on th "PART NO." at bounding box center [158, 174] width 68 height 8
click at [215, 161] on button "Colors" at bounding box center [219, 158] width 12 height 10
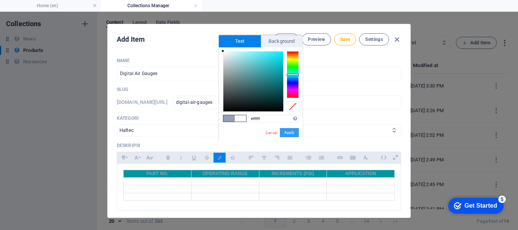
click at [294, 133] on button "Apply" at bounding box center [289, 132] width 19 height 9
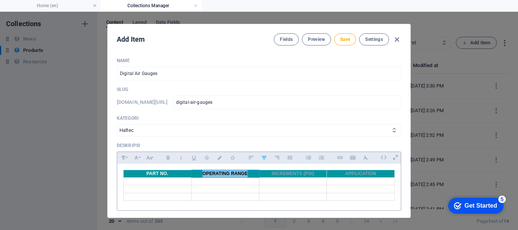
drag, startPoint x: 201, startPoint y: 172, endPoint x: 247, endPoint y: 176, distance: 46.7
click at [247, 176] on th "OPERATING RANGE" at bounding box center [225, 174] width 68 height 8
click at [220, 158] on icon "button" at bounding box center [219, 158] width 6 height 4
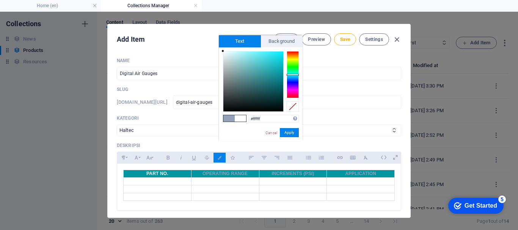
click at [291, 130] on button "Apply" at bounding box center [289, 132] width 19 height 9
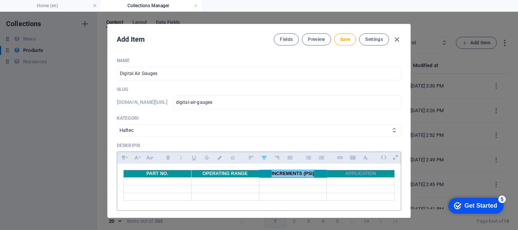
drag, startPoint x: 269, startPoint y: 173, endPoint x: 256, endPoint y: 162, distance: 17.0
click at [316, 175] on th "INCREMENTS (PSI)" at bounding box center [293, 174] width 68 height 8
click at [214, 159] on button "Colors" at bounding box center [219, 158] width 12 height 10
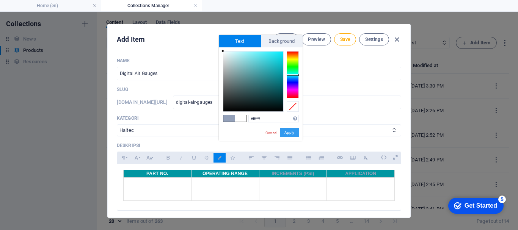
click at [286, 132] on button "Apply" at bounding box center [289, 132] width 19 height 9
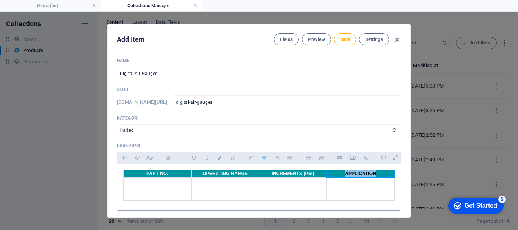
drag, startPoint x: 343, startPoint y: 174, endPoint x: 374, endPoint y: 175, distance: 31.1
click at [374, 175] on th "APPLICATION" at bounding box center [361, 174] width 68 height 8
click at [221, 160] on button "Colors" at bounding box center [219, 158] width 12 height 10
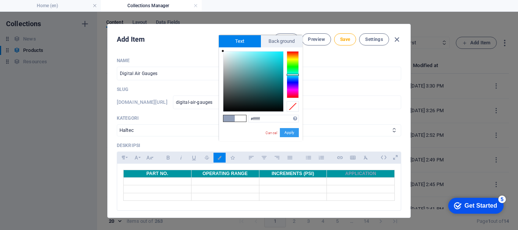
click at [288, 129] on button "Apply" at bounding box center [289, 132] width 19 height 9
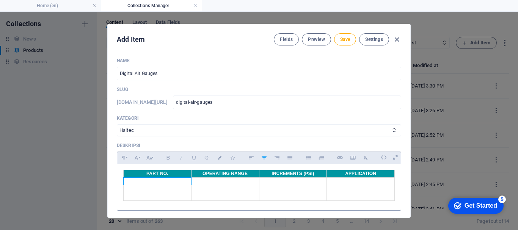
click at [156, 183] on td at bounding box center [158, 182] width 68 height 8
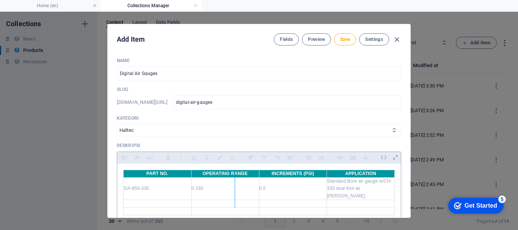
drag, startPoint x: 256, startPoint y: 176, endPoint x: 233, endPoint y: 176, distance: 22.4
click at [233, 176] on div at bounding box center [235, 189] width 4 height 38
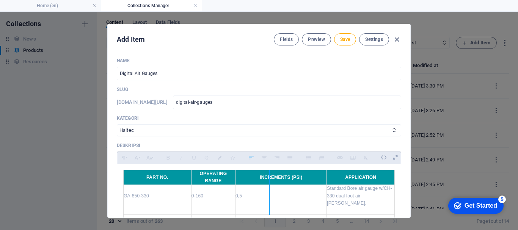
drag, startPoint x: 324, startPoint y: 178, endPoint x: 268, endPoint y: 175, distance: 55.8
click at [268, 175] on div at bounding box center [269, 192] width 4 height 45
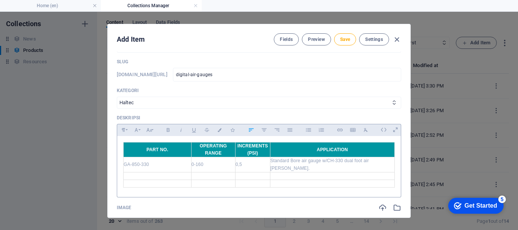
scroll to position [38, 0]
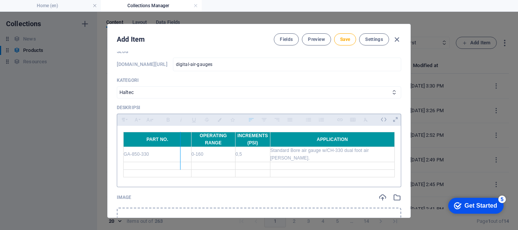
drag, startPoint x: 188, startPoint y: 143, endPoint x: 179, endPoint y: 141, distance: 9.8
click at [179, 141] on div at bounding box center [180, 151] width 4 height 38
click at [230, 137] on div at bounding box center [232, 151] width 4 height 38
click at [270, 139] on div at bounding box center [271, 151] width 4 height 38
click at [271, 139] on div at bounding box center [272, 151] width 4 height 38
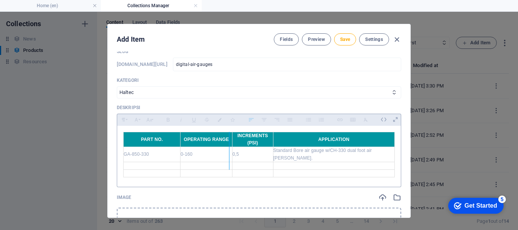
click at [228, 141] on div at bounding box center [229, 151] width 4 height 38
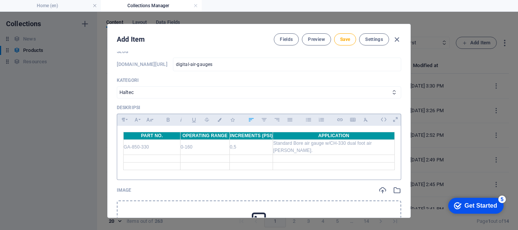
click at [259, 155] on td at bounding box center [251, 159] width 43 height 8
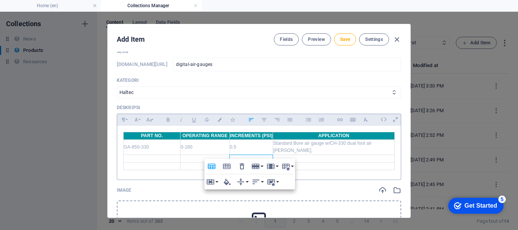
click at [159, 155] on td at bounding box center [152, 159] width 57 height 8
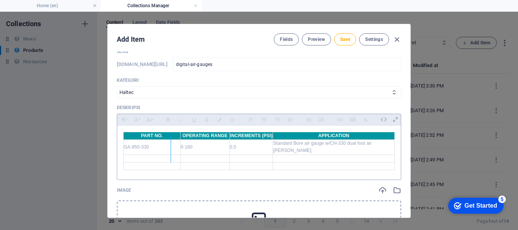
drag, startPoint x: 179, startPoint y: 139, endPoint x: 169, endPoint y: 134, distance: 10.7
click at [169, 134] on div at bounding box center [171, 147] width 4 height 31
click at [224, 136] on div at bounding box center [226, 147] width 4 height 31
click at [150, 155] on td at bounding box center [147, 159] width 47 height 8
click at [272, 141] on div at bounding box center [272, 147] width 4 height 31
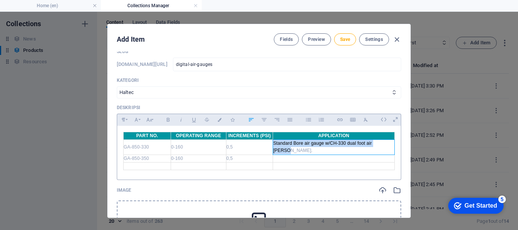
drag, startPoint x: 385, startPoint y: 144, endPoint x: 271, endPoint y: 142, distance: 113.7
click at [273, 142] on td "Standard Bore air gauge w/CH-330 dual foot air [PERSON_NAME]." at bounding box center [334, 147] width 122 height 15
copy td "Standard Bore air gauge w/CH-330 dual foot air [PERSON_NAME]."
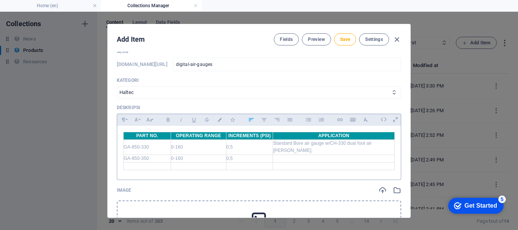
click at [314, 155] on td at bounding box center [334, 159] width 122 height 8
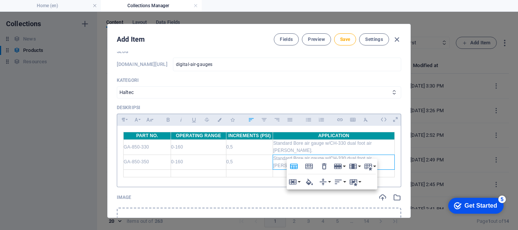
scroll to position [80, 1]
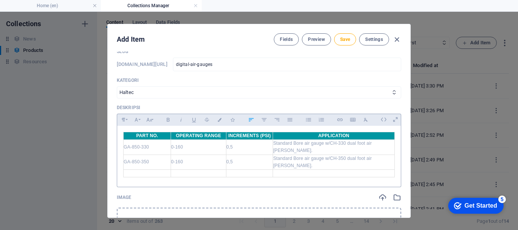
click at [328, 142] on td "Standard Bore air gauge w/CH-330 dual foot air [PERSON_NAME]." at bounding box center [334, 147] width 122 height 15
click at [151, 169] on td at bounding box center [147, 173] width 47 height 8
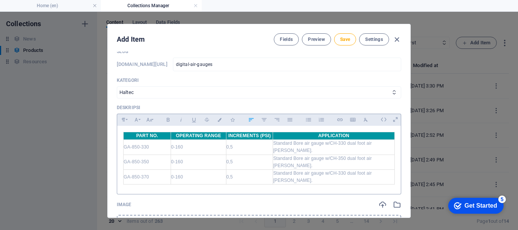
click at [340, 169] on td "Standard Bore air gauge w/CH-330 dual foot air [PERSON_NAME]." at bounding box center [334, 176] width 122 height 15
click at [391, 157] on div at bounding box center [393, 147] width 4 height 31
click at [388, 169] on td "Standard Bore air gauge w/CH-370 dual foot air [PERSON_NAME]." at bounding box center [334, 176] width 122 height 15
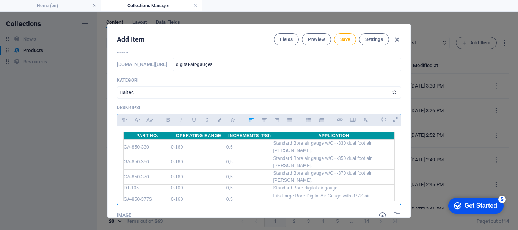
scroll to position [114, 0]
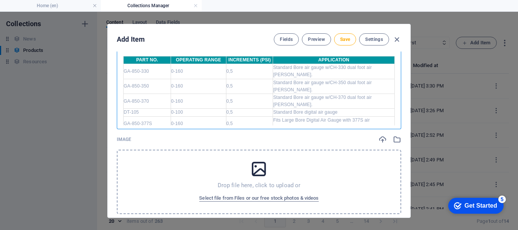
click at [157, 162] on div "Drop file here, click to upload or Select file from Files or our free stock pho…" at bounding box center [259, 182] width 284 height 64
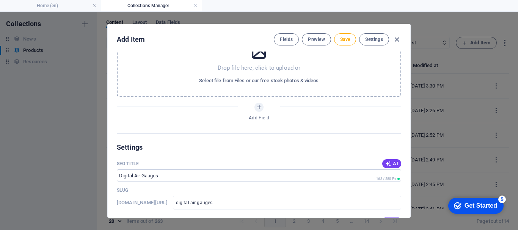
scroll to position [530, 0]
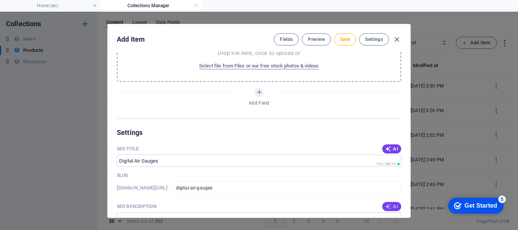
click at [388, 203] on icon "button" at bounding box center [388, 206] width 6 height 6
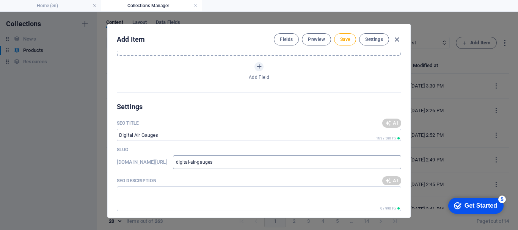
scroll to position [568, 0]
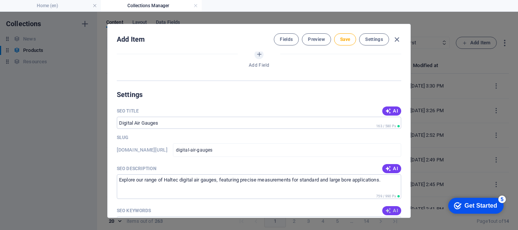
click at [393, 208] on span "AI" at bounding box center [391, 211] width 13 height 6
click at [349, 40] on span "Save" at bounding box center [345, 39] width 10 height 6
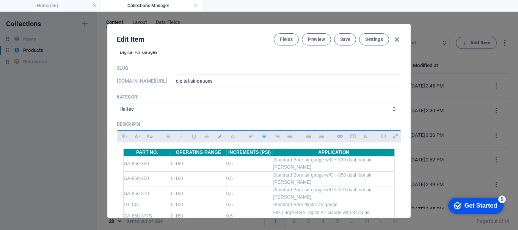
scroll to position [40, 0]
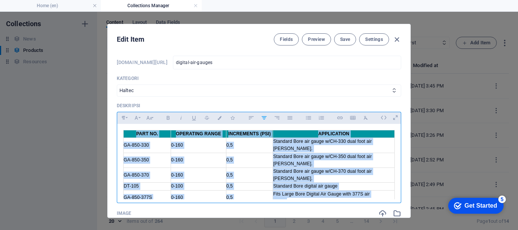
drag, startPoint x: 214, startPoint y: 179, endPoint x: 383, endPoint y: 170, distance: 170.0
click at [383, 170] on div "PART NO. OPERATING RANGE INCREMENTS (PSI) APPLICATION GA-850-330 ​0-160 0,5 Sta…" at bounding box center [258, 168] width 283 height 88
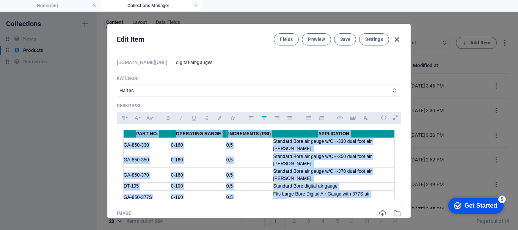
click at [397, 41] on icon "button" at bounding box center [396, 39] width 9 height 9
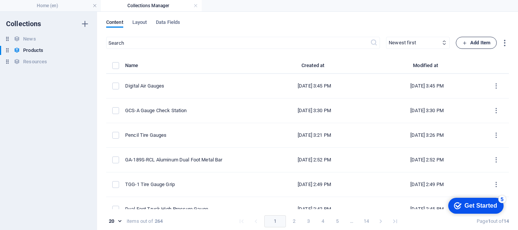
click at [477, 40] on span "Add Item" at bounding box center [476, 42] width 28 height 9
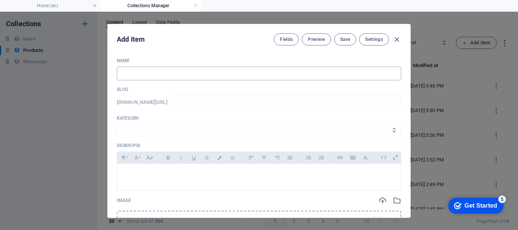
click at [233, 74] on input "text" at bounding box center [259, 74] width 284 height 14
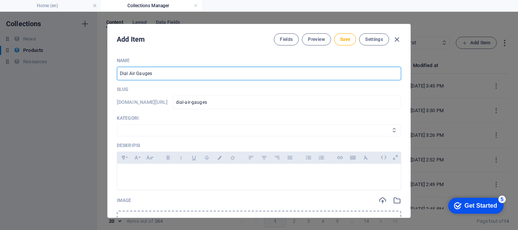
click at [133, 125] on select "Wheels & Rims RIMEX Complementary Products TyreSense Haltec RAD Checkers [PERSO…" at bounding box center [259, 130] width 284 height 12
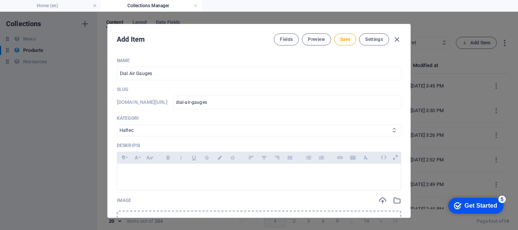
click at [117, 124] on select "Wheels & Rims RIMEX Complementary Products TyreSense Haltec RAD Checkers [PERSO…" at bounding box center [259, 130] width 284 height 12
click at [157, 177] on p at bounding box center [258, 173] width 271 height 7
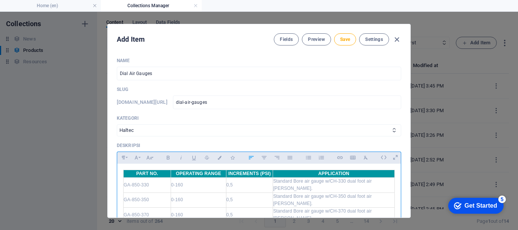
click at [158, 177] on th "PART NO." at bounding box center [147, 174] width 47 height 8
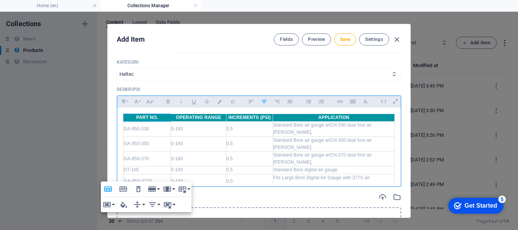
scroll to position [76, 0]
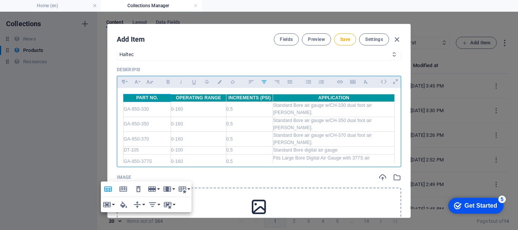
click at [154, 108] on td "GA-850-330" at bounding box center [147, 109] width 47 height 15
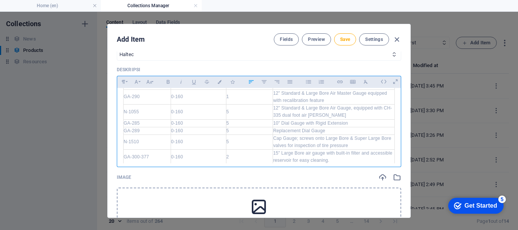
scroll to position [152, 0]
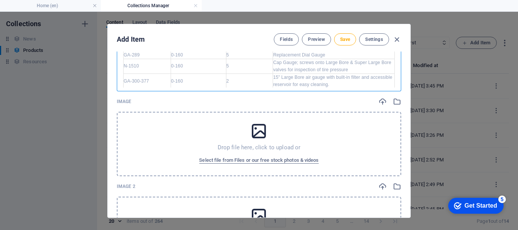
click at [204, 130] on div "Drop file here, click to upload or Select file from Files or our free stock pho…" at bounding box center [259, 144] width 284 height 64
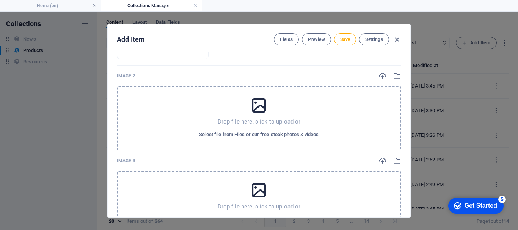
scroll to position [303, 0]
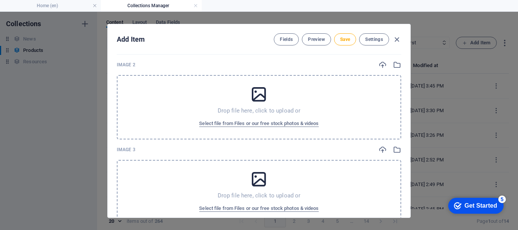
click at [202, 86] on div "Drop file here, click to upload or Select file from Files or our free stock pho…" at bounding box center [259, 107] width 284 height 64
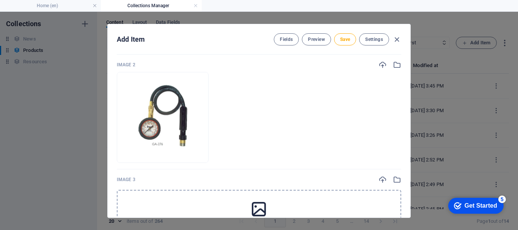
click at [341, 198] on div "Drop file here, click to upload or Select file from Files or our free stock pho…" at bounding box center [259, 222] width 284 height 64
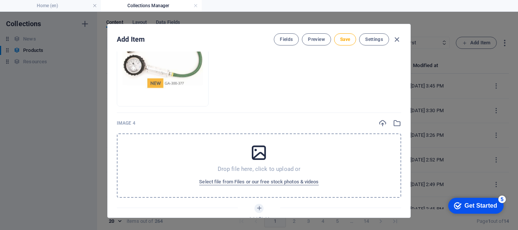
scroll to position [493, 0]
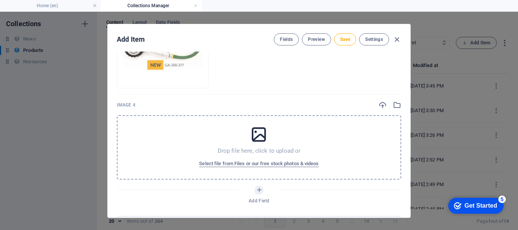
click at [310, 138] on div "Drop file here, click to upload or Select file from Files or our free stock pho…" at bounding box center [259, 147] width 284 height 64
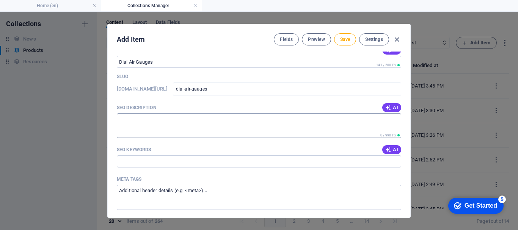
scroll to position [720, 0]
click at [387, 105] on icon "button" at bounding box center [388, 107] width 6 height 6
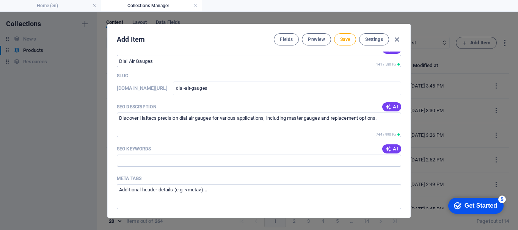
click at [390, 147] on span "AI" at bounding box center [391, 149] width 13 height 6
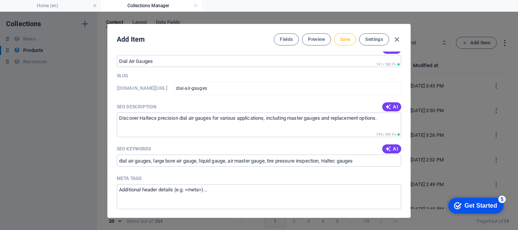
click at [347, 39] on span "Save" at bounding box center [345, 39] width 10 height 6
click at [396, 39] on icon "button" at bounding box center [396, 39] width 9 height 9
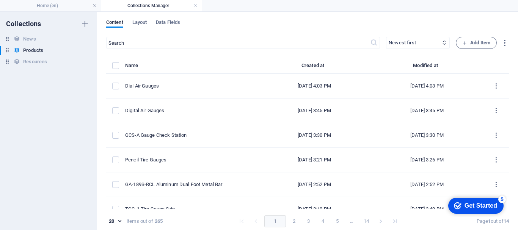
scroll to position [0, 0]
